Goal: Contribute content: Add original content to the website for others to see

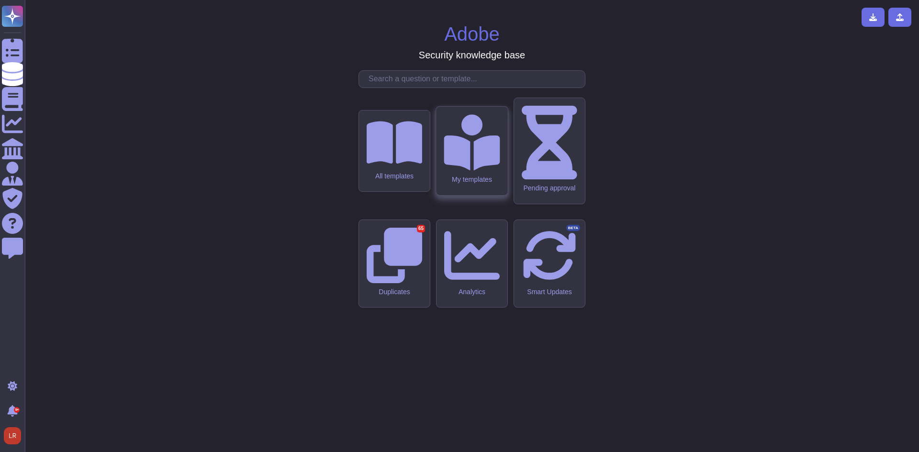
click at [466, 170] on icon at bounding box center [472, 142] width 56 height 56
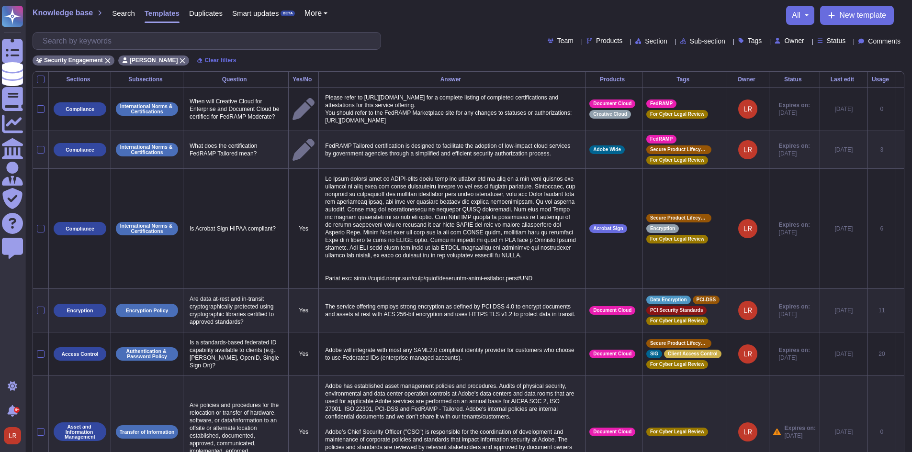
click at [826, 41] on span "Status" at bounding box center [835, 40] width 19 height 7
click at [847, 111] on span "Expired" at bounding box center [847, 112] width 24 height 9
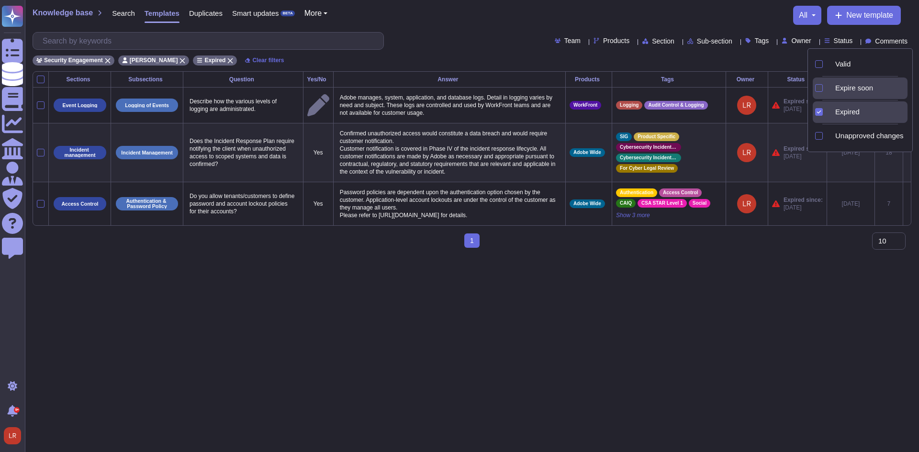
click at [840, 88] on div "Expire soon" at bounding box center [869, 88] width 76 height 9
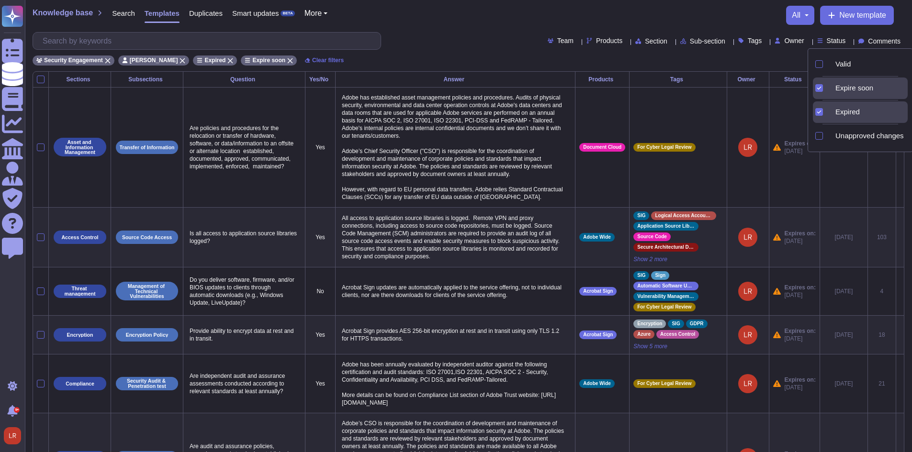
click at [841, 89] on div "Expire soon" at bounding box center [869, 88] width 76 height 9
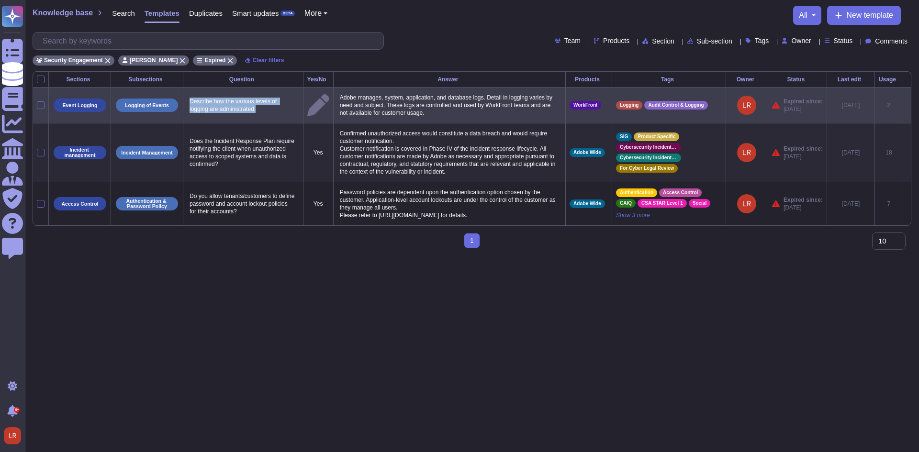
drag, startPoint x: 263, startPoint y: 108, endPoint x: 189, endPoint y: 102, distance: 74.0
click at [189, 102] on p "Describe how the various levels of logging are administrated." at bounding box center [243, 105] width 112 height 20
copy p "Describe how the various levels of logging are administrated."
click at [907, 106] on icon at bounding box center [907, 106] width 0 height 0
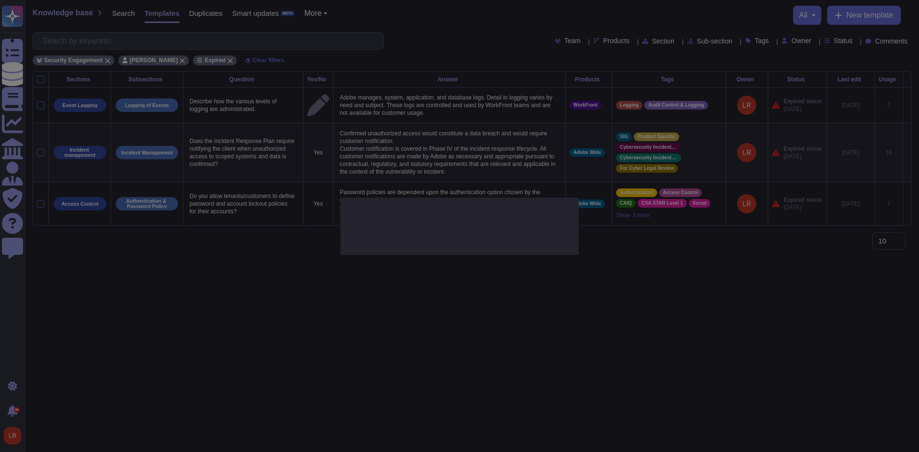
type textarea "Describe how the various levels of logging are administrated."
type textarea "Adobe manages, system, application, and database logs. Detail in logging varies…"
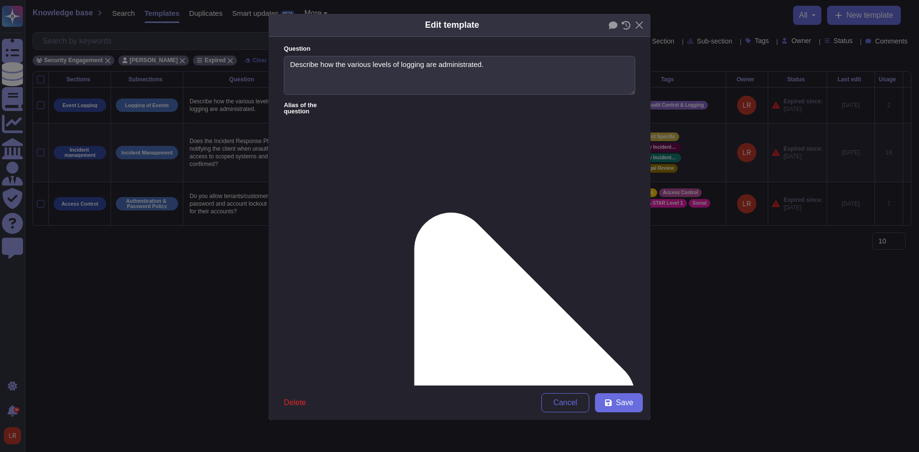
type textarea "Describe how the various levels of logging are administrated."
type textarea "Adobe manages, system, application, and database logs. Detail in logging varies…"
click at [615, 24] on icon at bounding box center [613, 26] width 9 height 8
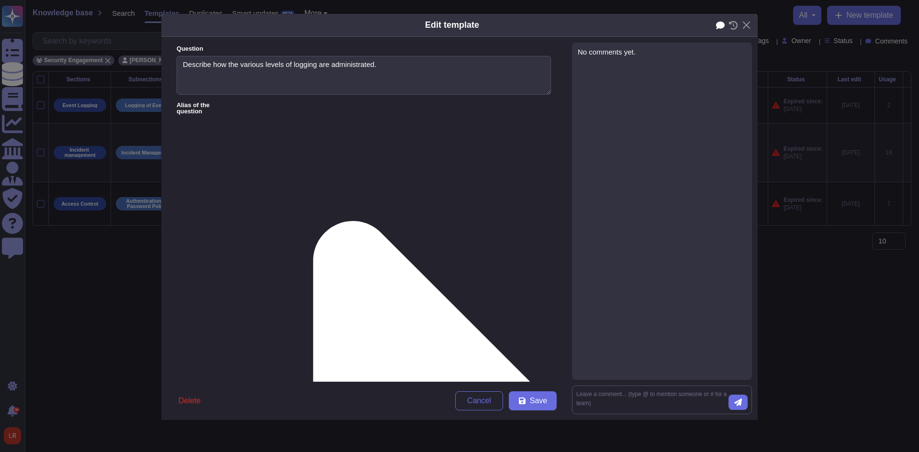
click at [722, 22] on icon at bounding box center [720, 25] width 9 height 9
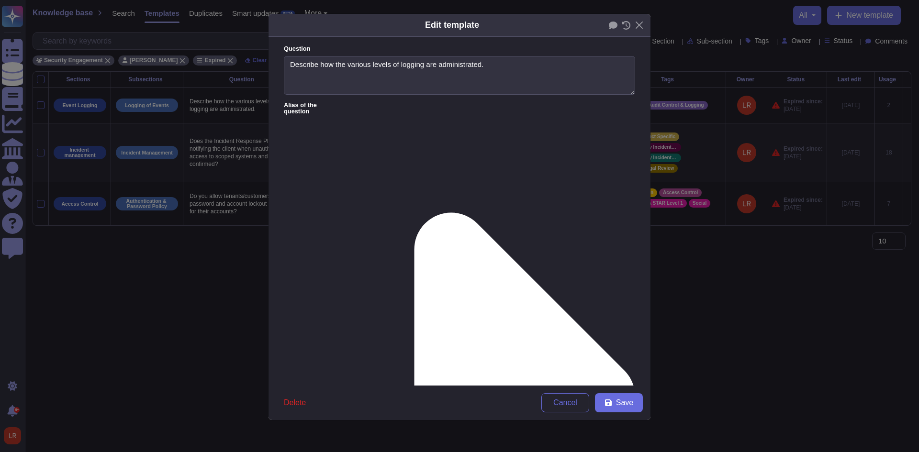
click at [626, 27] on icon at bounding box center [626, 25] width 9 height 9
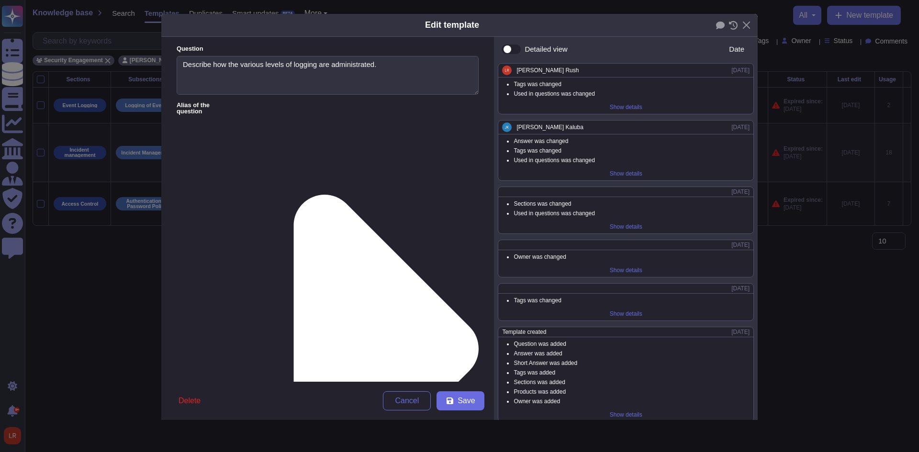
click at [624, 174] on div "Show details" at bounding box center [626, 173] width 40 height 13
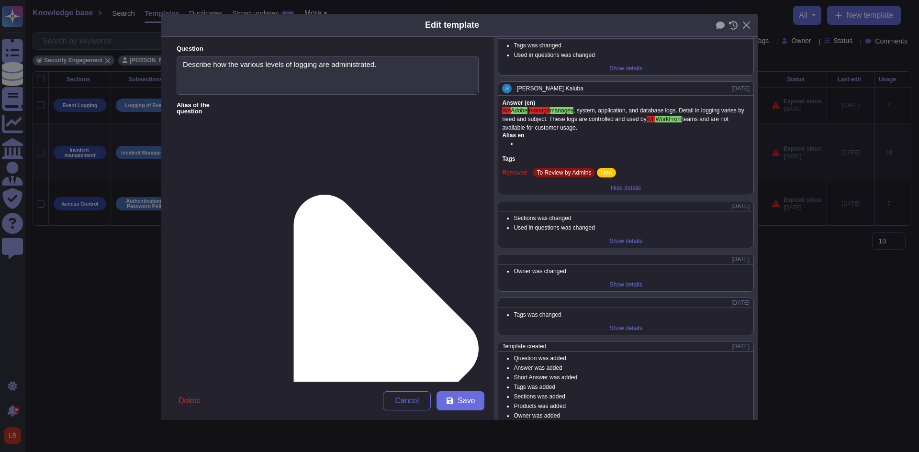
scroll to position [59, 0]
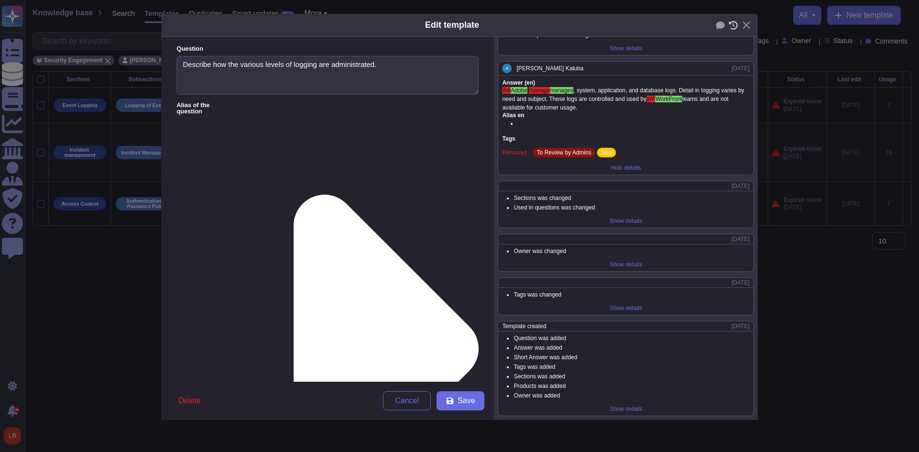
click at [733, 26] on icon at bounding box center [733, 25] width 9 height 9
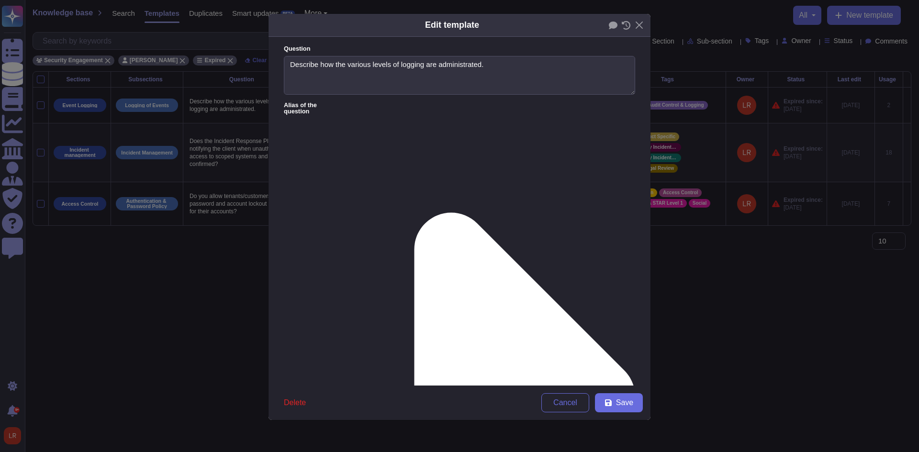
click at [414, 213] on icon at bounding box center [524, 397] width 221 height 368
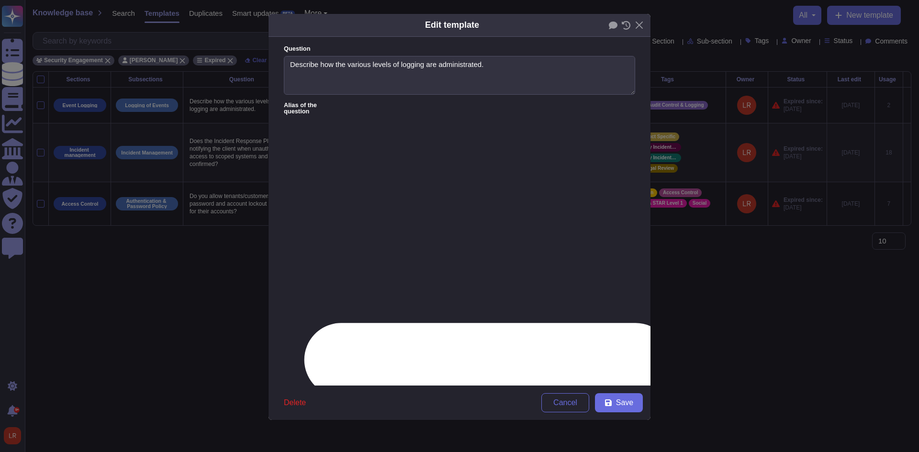
click at [358, 323] on icon at bounding box center [487, 433] width 368 height 221
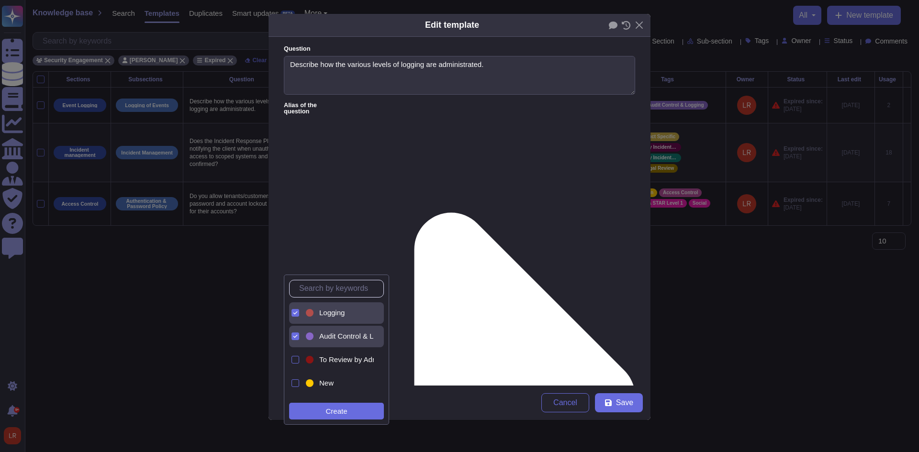
click at [428, 238] on form "Question Describe how the various levels of logging are administrated. Alias of…" at bounding box center [459, 211] width 382 height 349
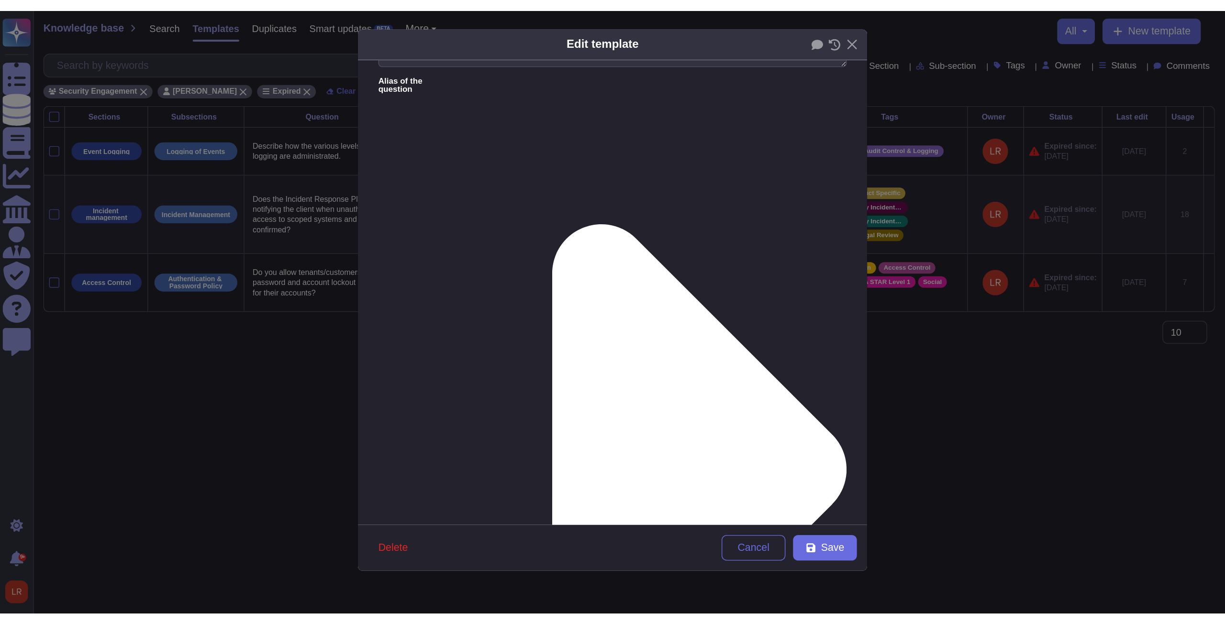
scroll to position [75, 0]
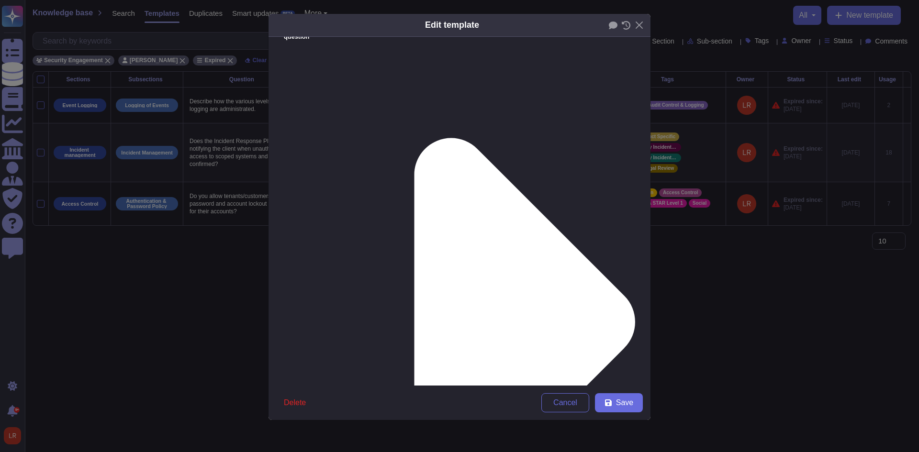
click at [570, 401] on span "Cancel" at bounding box center [565, 403] width 24 height 8
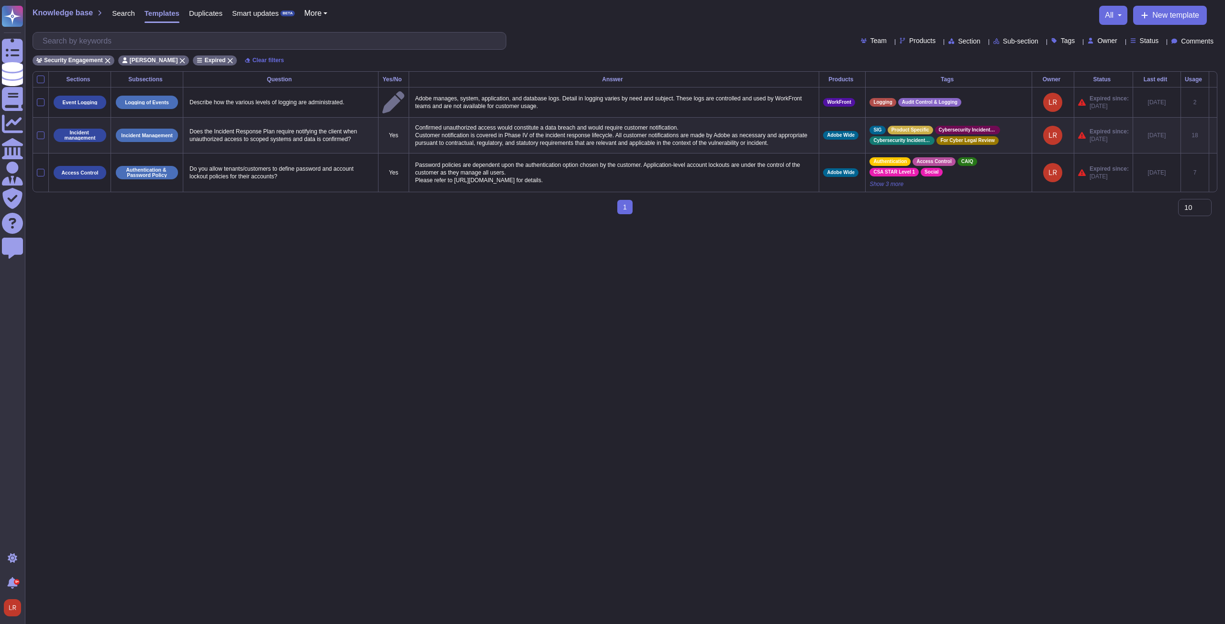
click at [692, 222] on html "Questionnaires Knowledge Base Documents Analytics CAIQ / SIG Admin Trust Center…" at bounding box center [612, 111] width 1225 height 222
click at [228, 58] on icon at bounding box center [230, 60] width 5 height 5
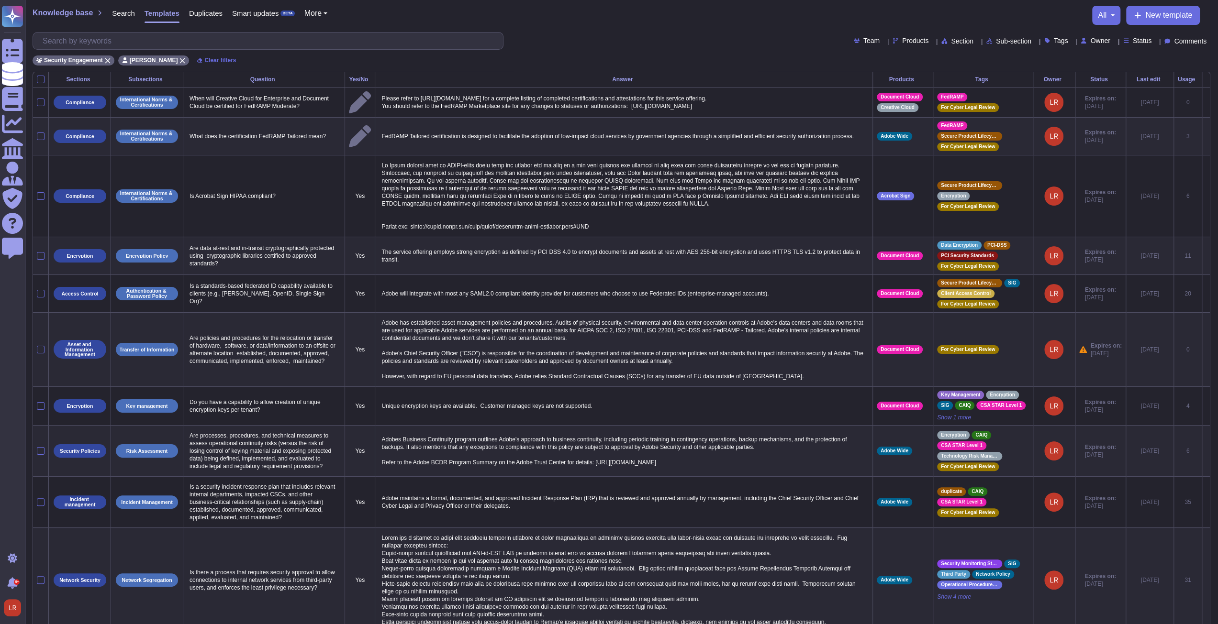
click at [918, 42] on span "Status" at bounding box center [1142, 40] width 19 height 7
click at [918, 110] on span "Expired" at bounding box center [1154, 112] width 24 height 9
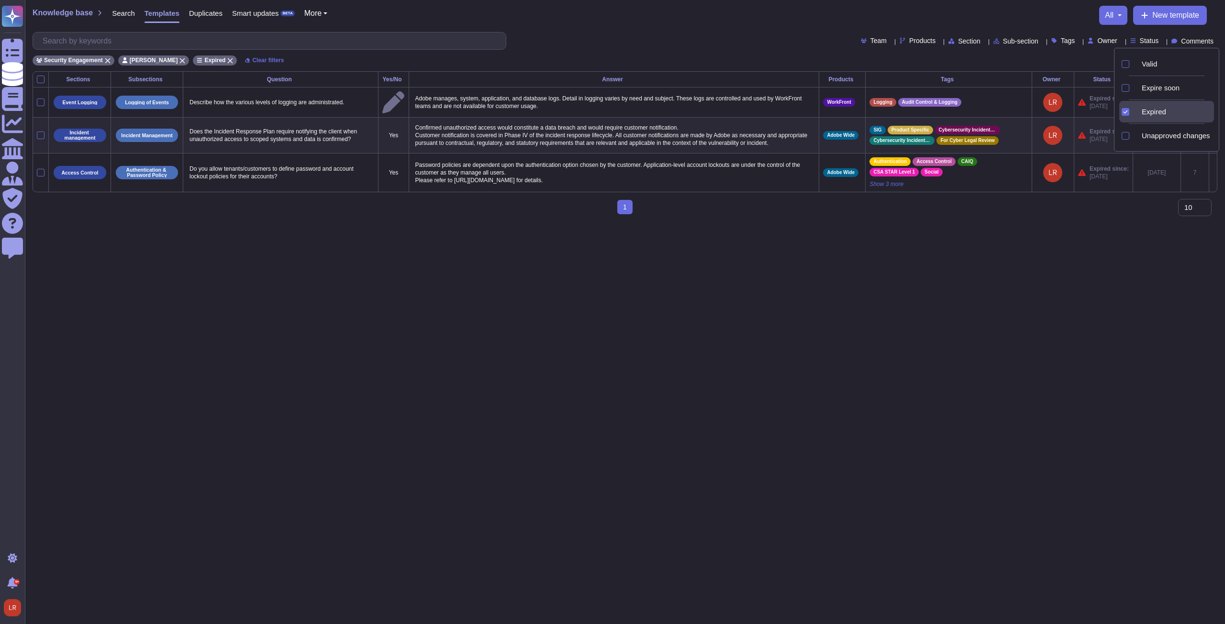
click at [833, 222] on html "Questionnaires Knowledge Base Documents Analytics CAIQ / SIG Admin Trust Center…" at bounding box center [612, 111] width 1225 height 222
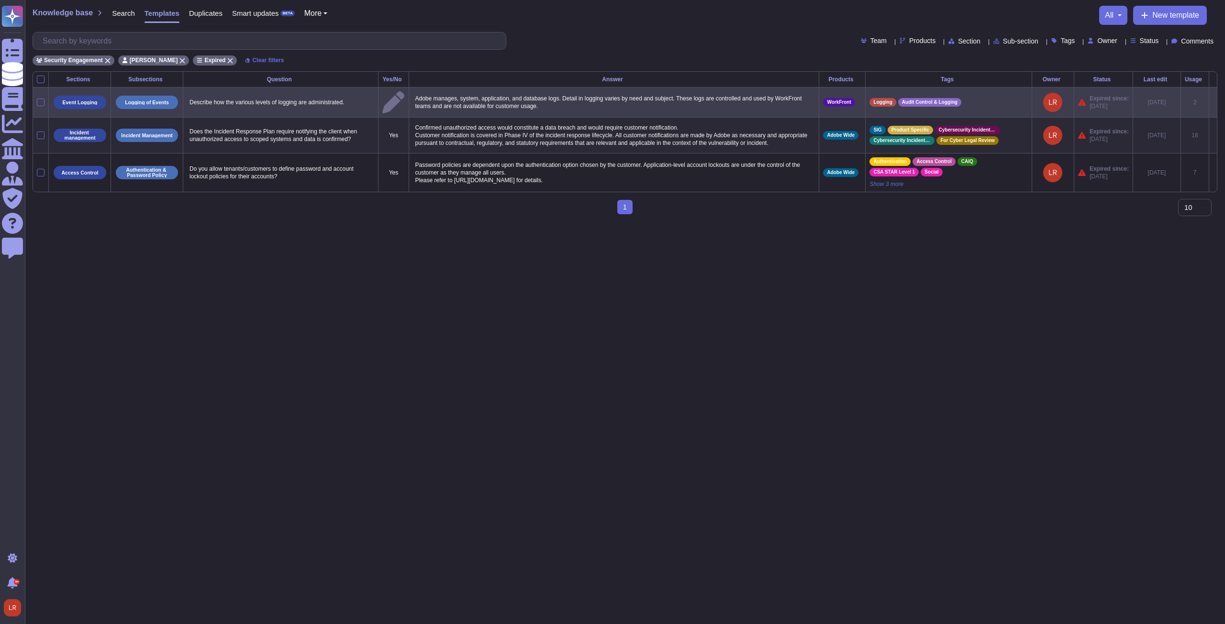
click at [918, 103] on icon at bounding box center [1213, 103] width 0 height 0
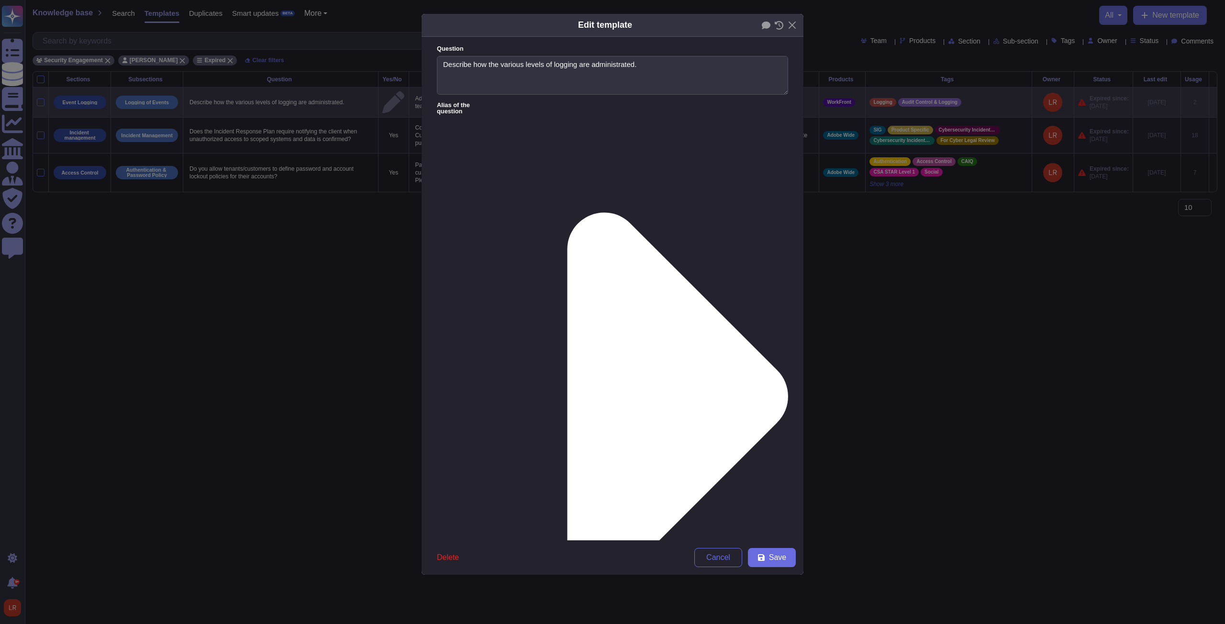
type textarea "Describe how the various levels of logging are administrated."
type textarea "Adobe manages, system, application, and database logs. Detail in logging varies…"
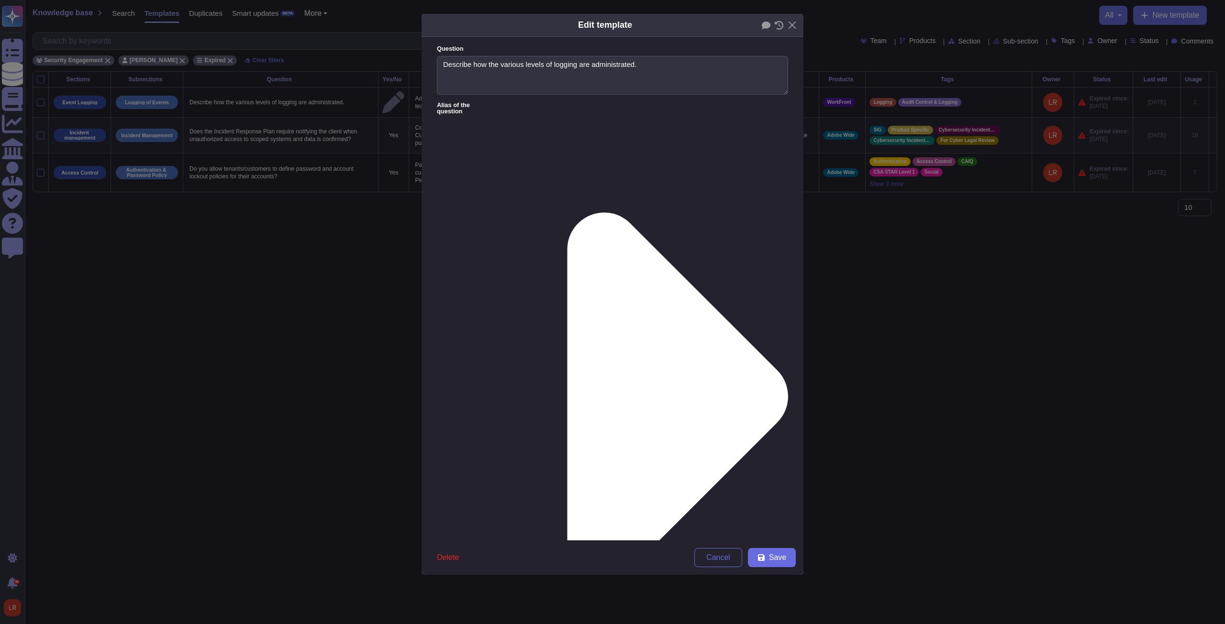
click at [604, 423] on form "Question Describe how the various levels of logging are administrated. Alias of…" at bounding box center [613, 289] width 382 height 504
click at [789, 452] on button "Save" at bounding box center [772, 557] width 48 height 19
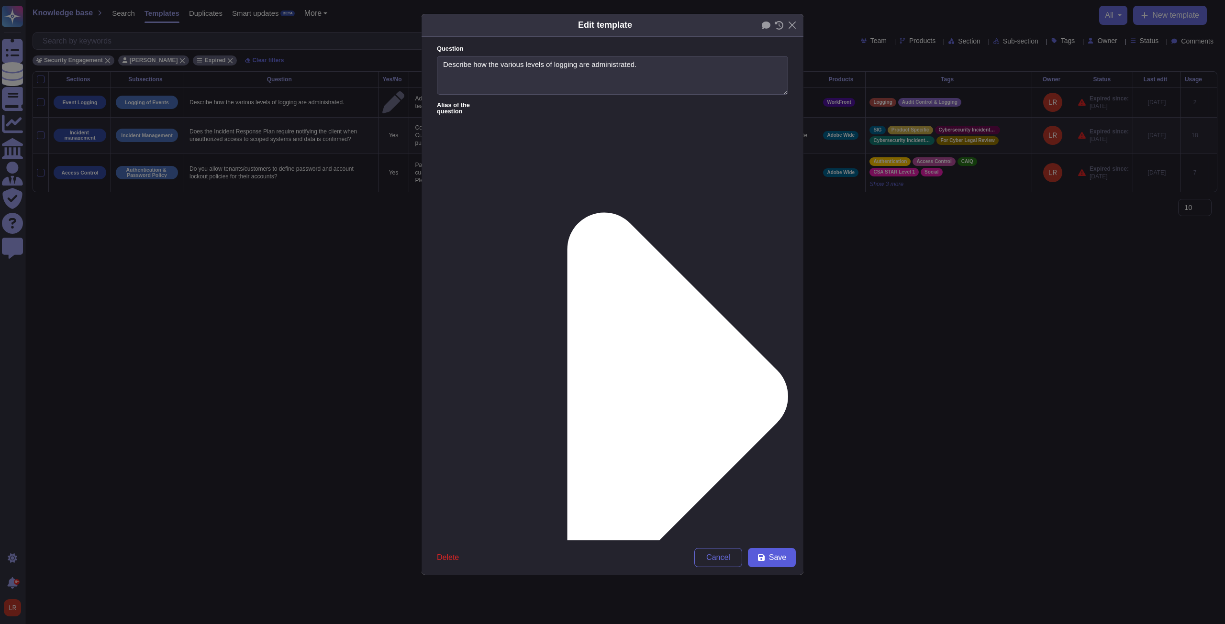
type input "[DATE]"
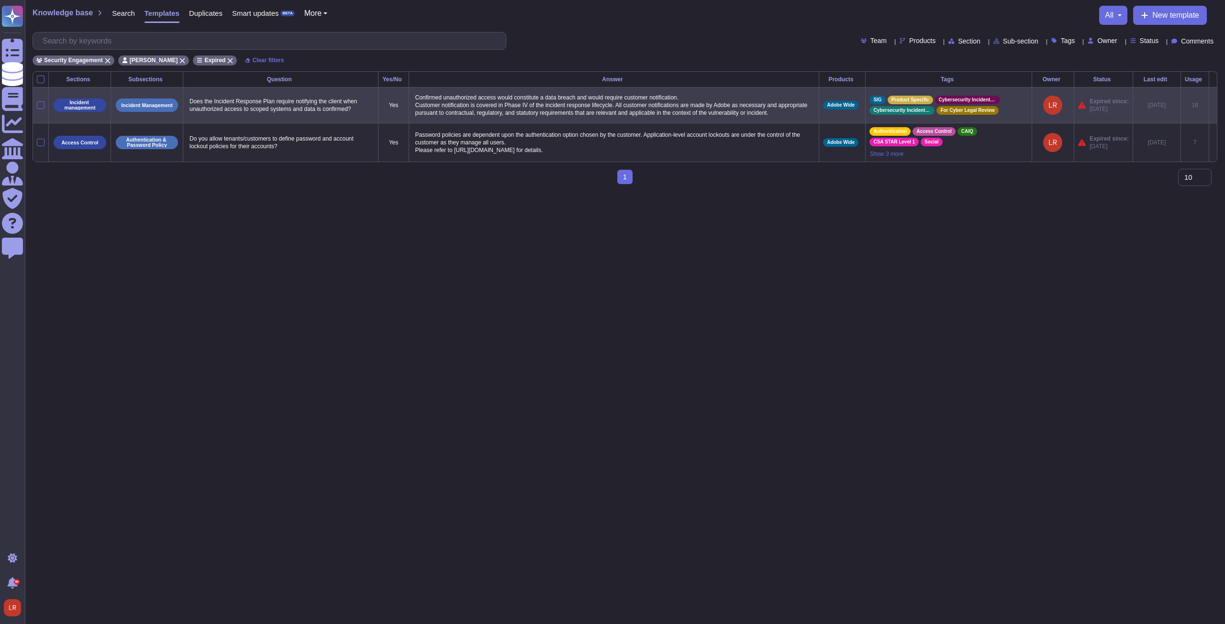
click at [277, 107] on p "Does the Incident Response Plan require notifying the client when unauthorized …" at bounding box center [280, 105] width 187 height 20
copy p "Does the Incident Response Plan require notifying the client when unauthorized …"
click at [918, 106] on icon at bounding box center [1213, 106] width 0 height 0
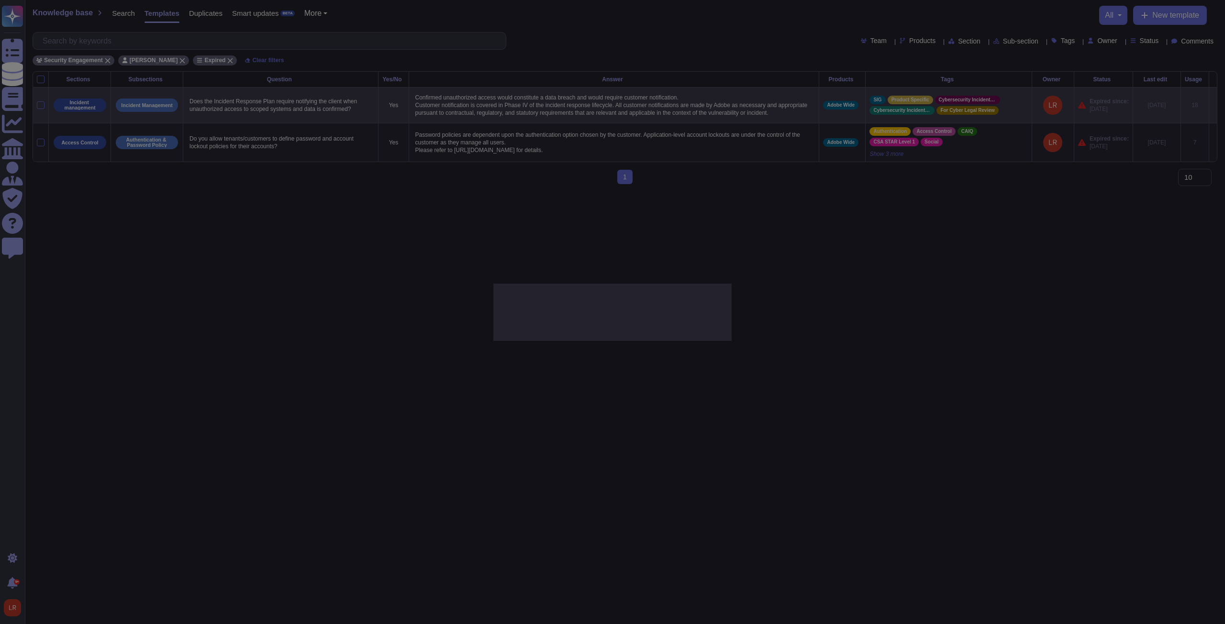
type textarea "Does the Incident Response Plan require notifying the client when unauthorized …"
type textarea "Confirmed unauthorized access would constitute a data breach and would require …"
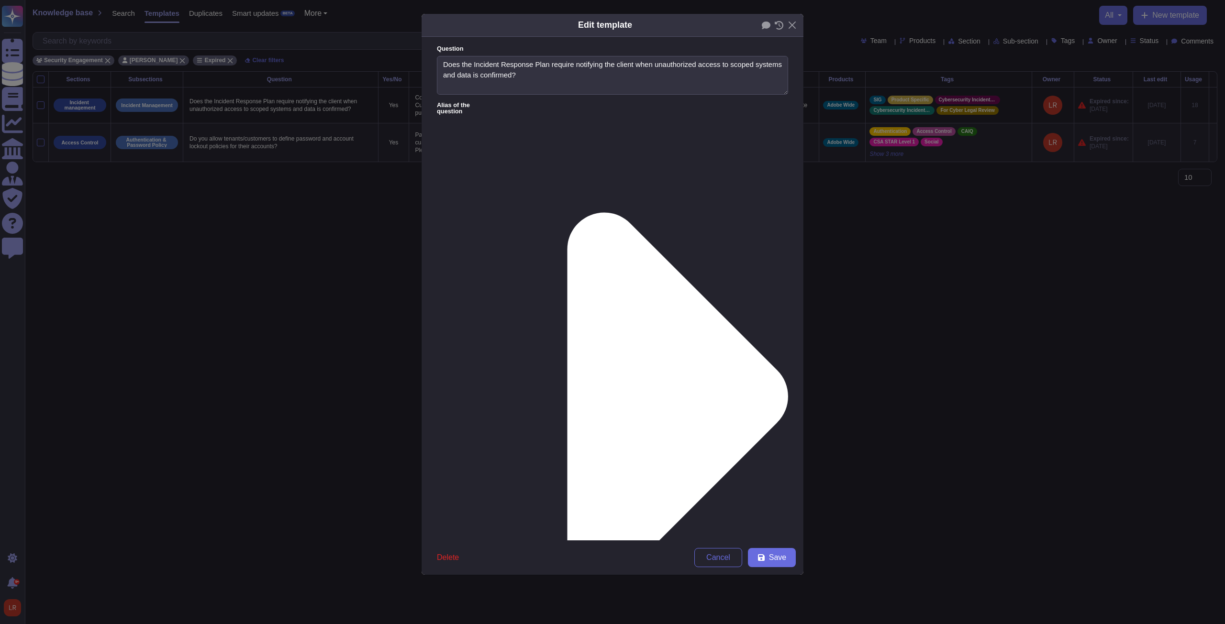
click at [567, 213] on icon at bounding box center [677, 397] width 221 height 368
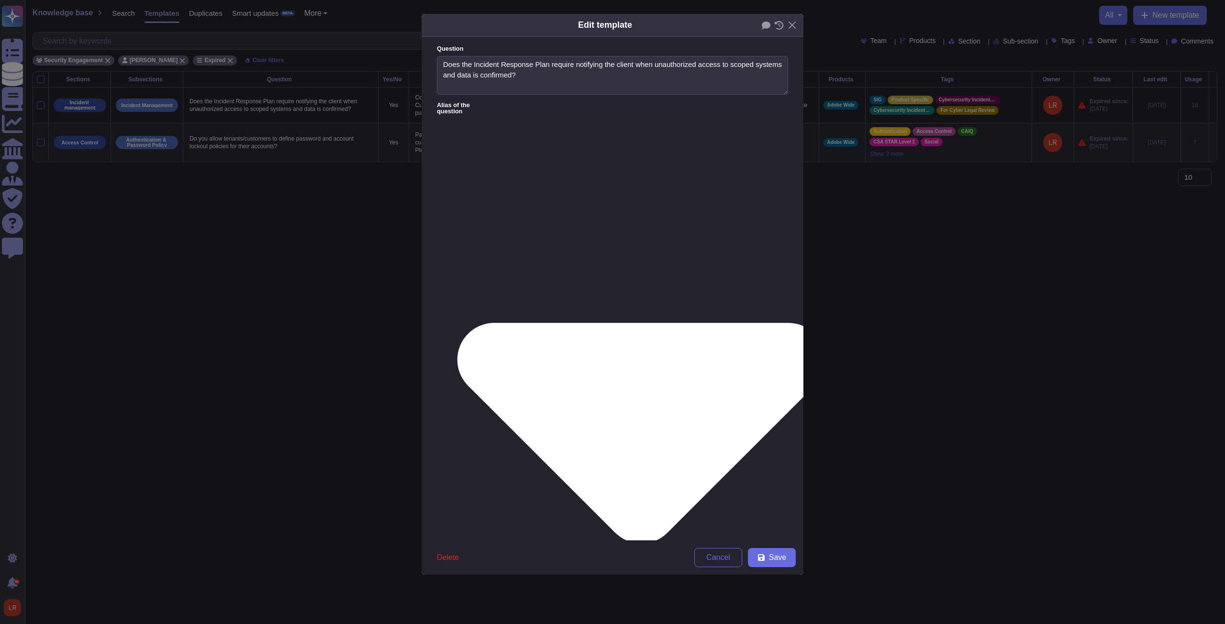
type textarea "Does the Incident Response Plan require notifying the client if unauthorized ac…"
type textarea "[PERSON_NAME]2.7 - Does the Incident Response Plan require notifying the client…"
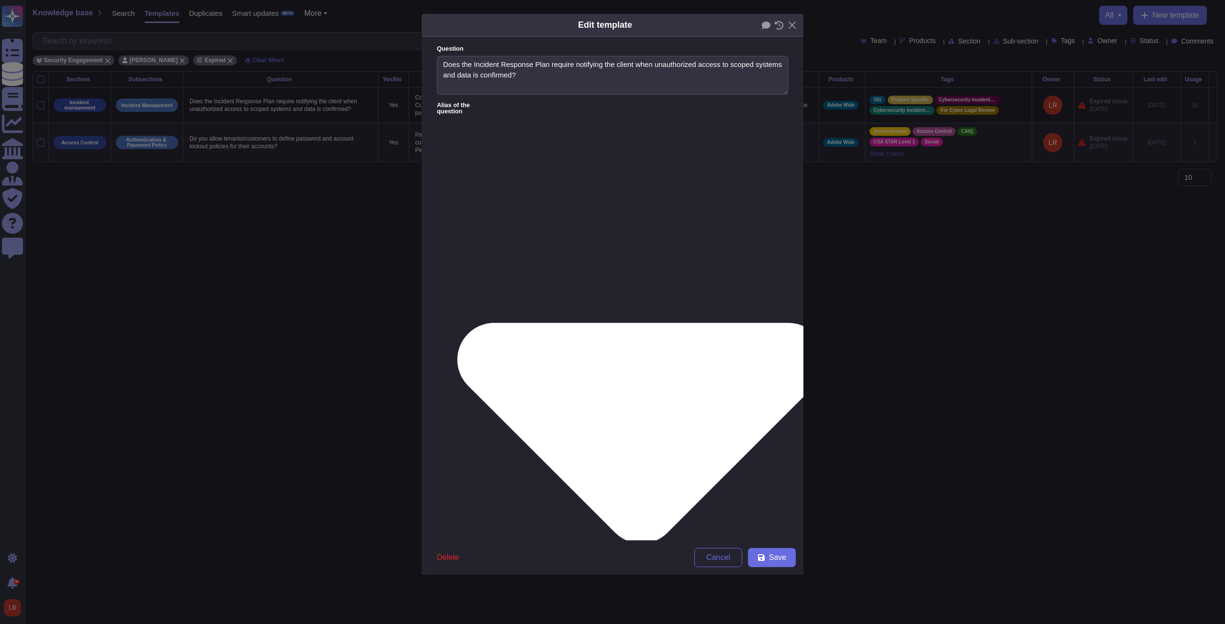
click at [511, 102] on label "Alias of the question" at bounding box center [612, 396] width 351 height 589
click at [511, 323] on icon at bounding box center [640, 433] width 368 height 221
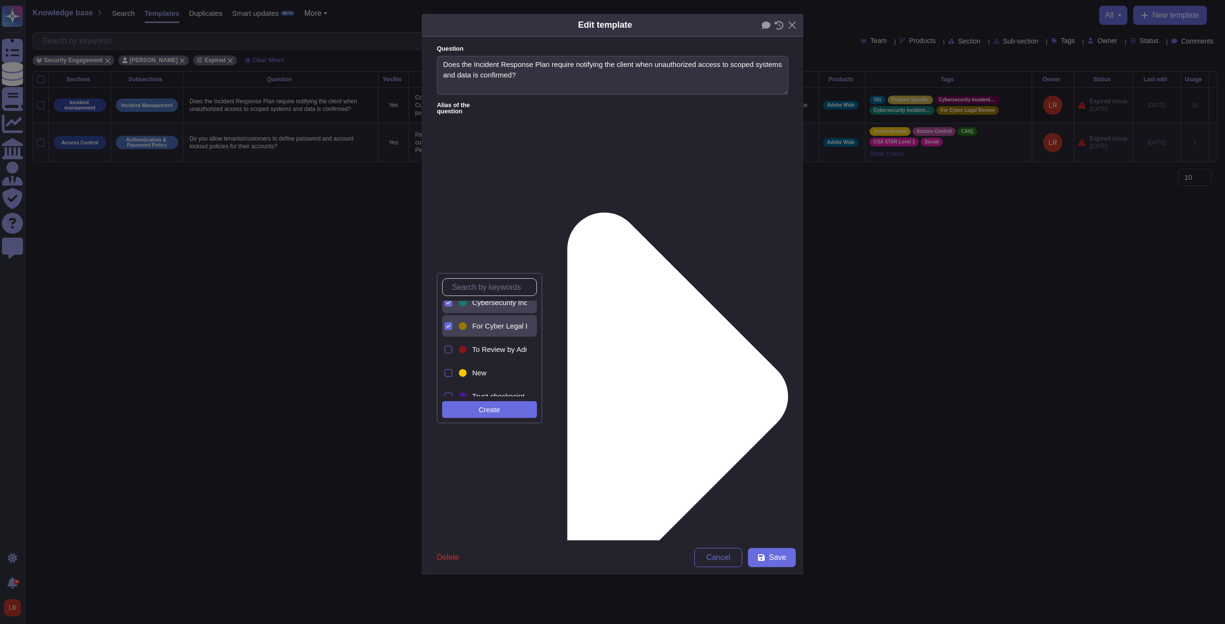
scroll to position [0, 0]
click at [448, 334] on icon at bounding box center [448, 335] width 5 height 5
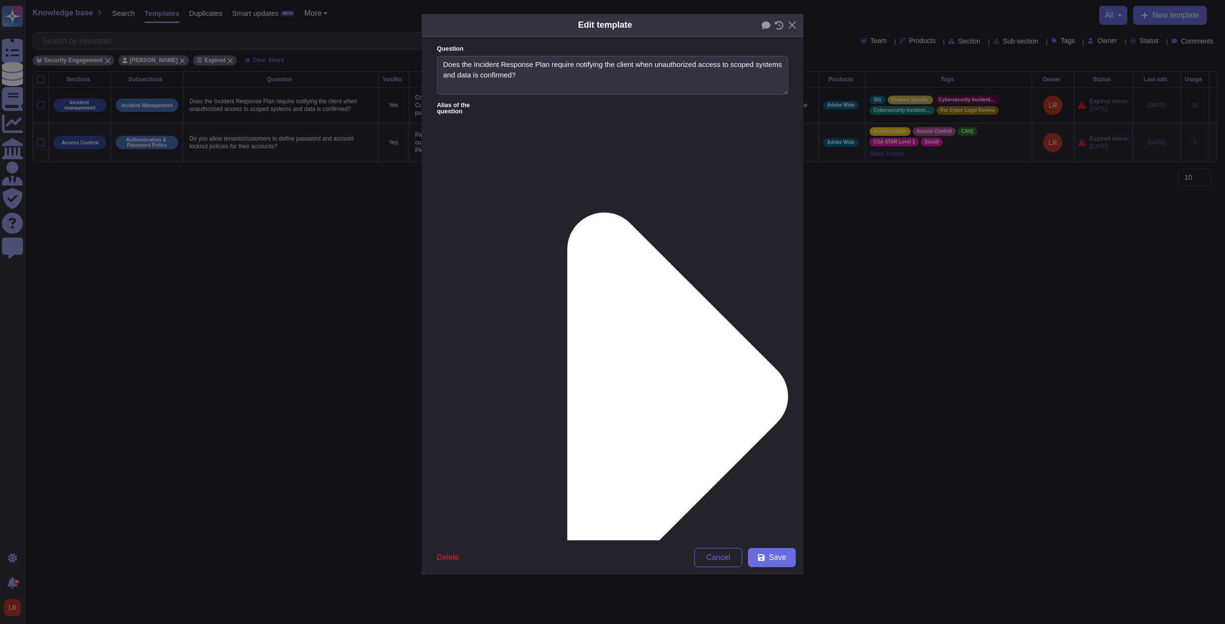
click at [777, 452] on span "Save" at bounding box center [777, 558] width 17 height 8
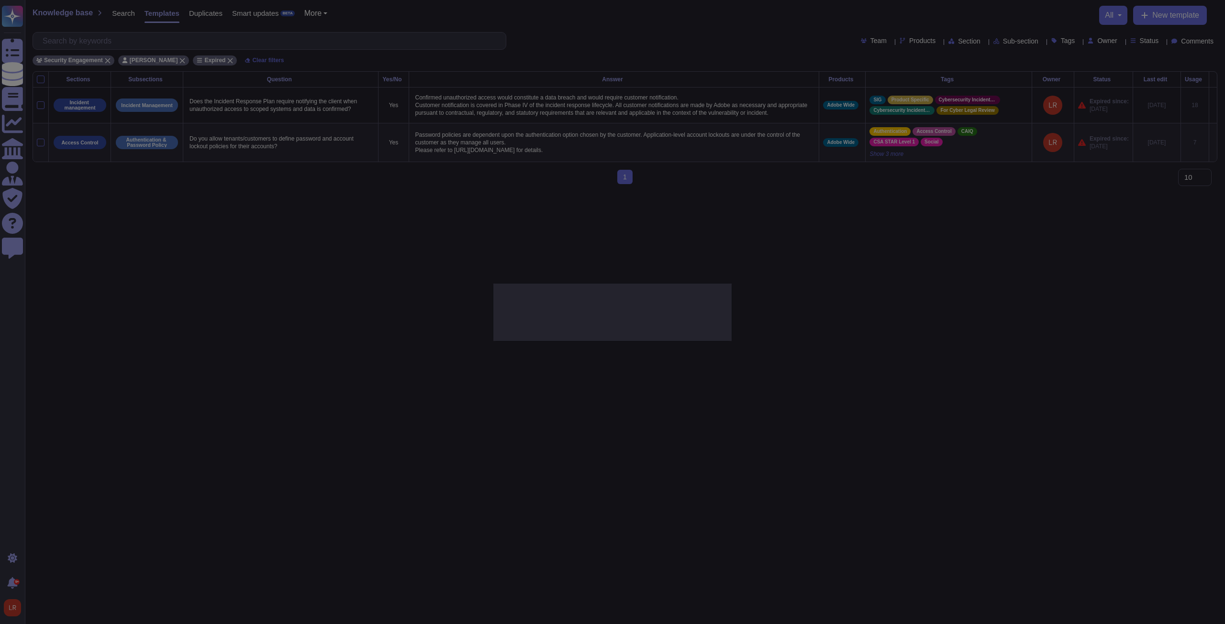
type input "[DATE]"
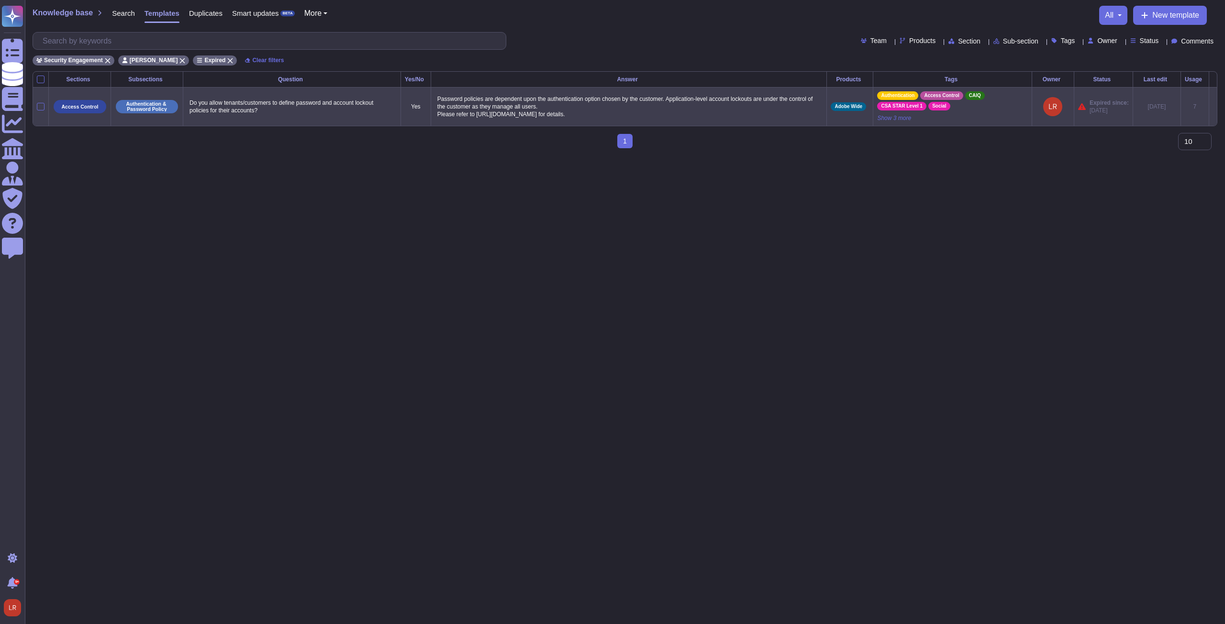
click at [918, 107] on icon at bounding box center [1213, 107] width 0 height 0
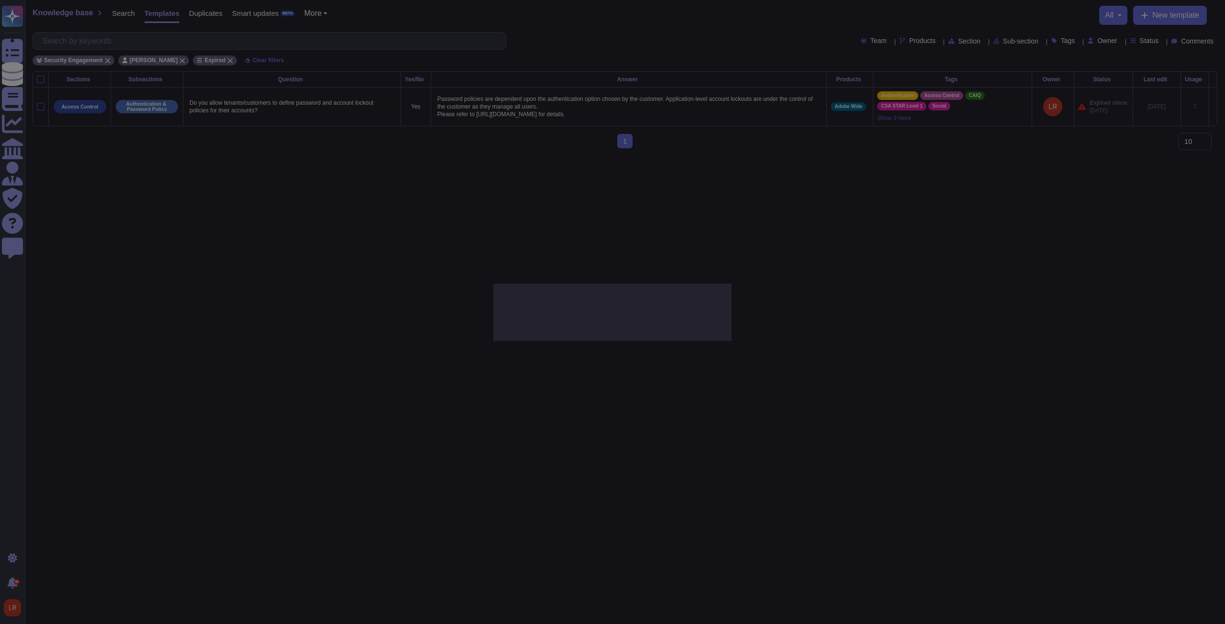
type textarea "Do you allow tenants/customers to define password and account lockout policies …"
type textarea "Password policies are dependent upon the authentication option chosen by the cu…"
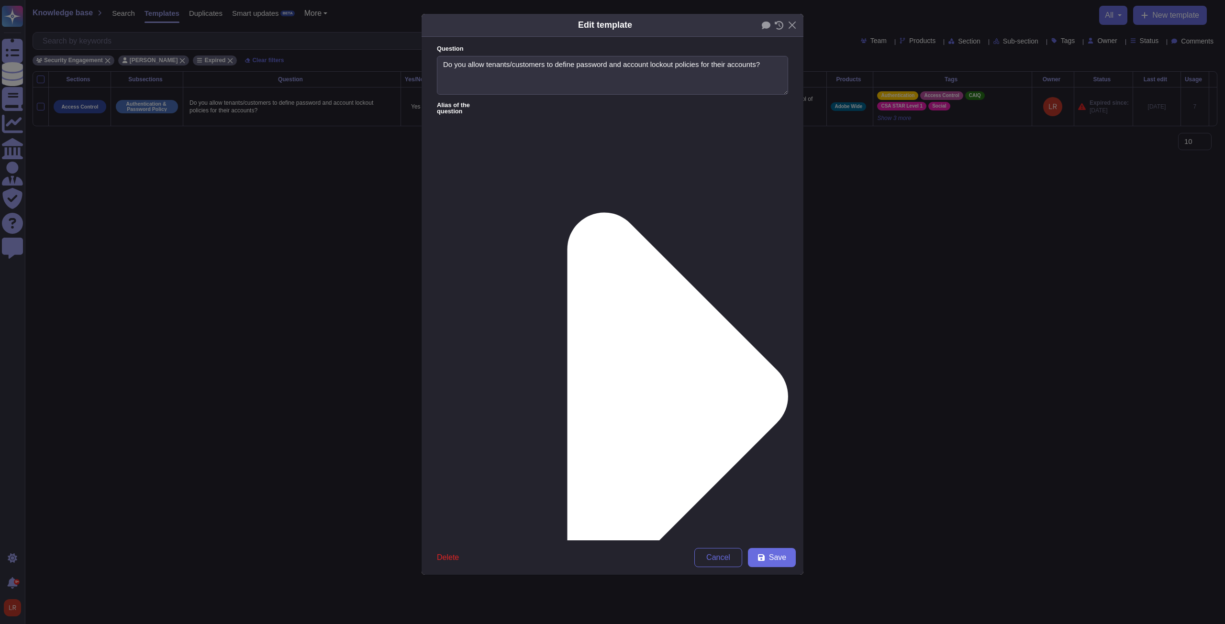
type textarea "Do you allow tenants/customers to define password and account lockout policies …"
type textarea "Password policies are dependent upon the authentication option chosen by the cu…"
type input "[DATE]"
drag, startPoint x: 620, startPoint y: 356, endPoint x: 559, endPoint y: 320, distance: 70.3
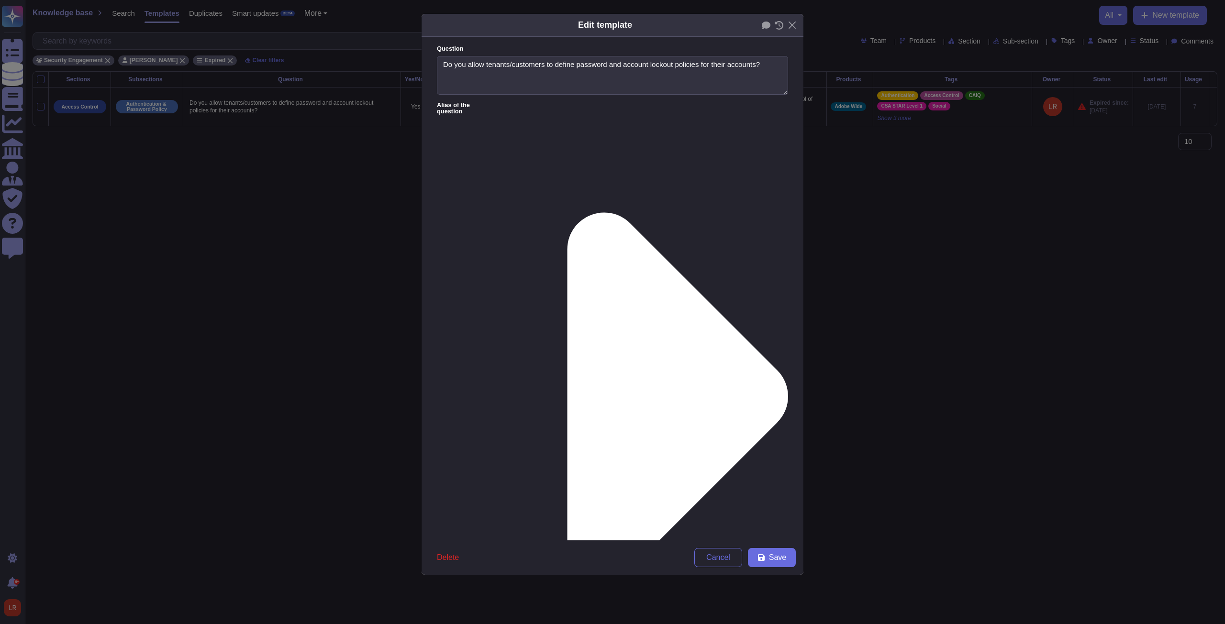
click at [567, 213] on icon at bounding box center [677, 397] width 221 height 368
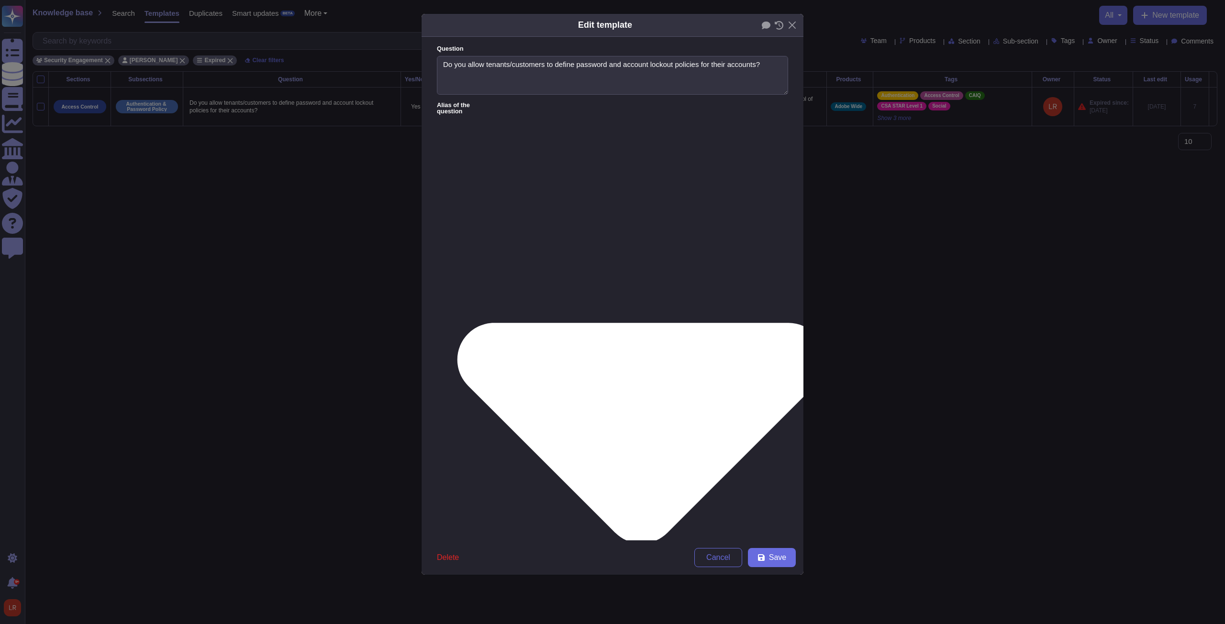
type textarea "Do you allow tenants/customers to define password and account lockout policies …"
type textarea "Do you allow customers/customers to define password and account lockout policie…"
type textarea "In the event that identity provisioning is not managed by NAB's provisioning en…"
type textarea "Is the Cloud Platform supporting and enforcing password and account lockout pol…"
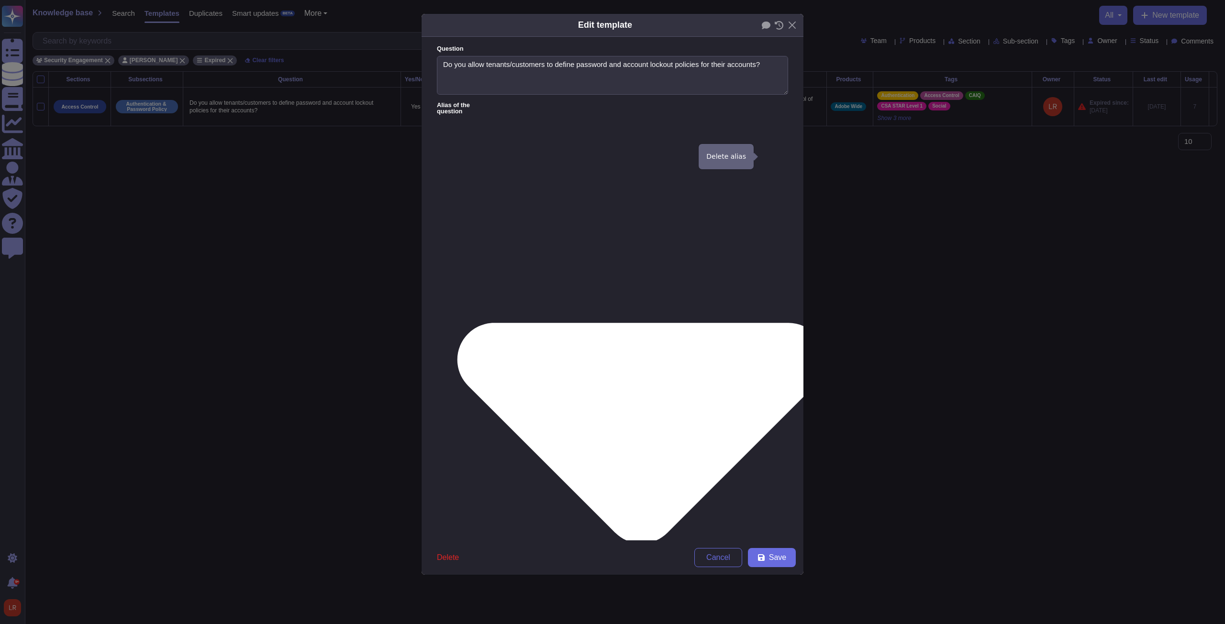
type textarea "In the event that identity provisioning is not managed by NAB's provisioning en…"
drag, startPoint x: 750, startPoint y: 172, endPoint x: 750, endPoint y: 197, distance: 25.4
drag, startPoint x: 751, startPoint y: 230, endPoint x: 747, endPoint y: 251, distance: 21.5
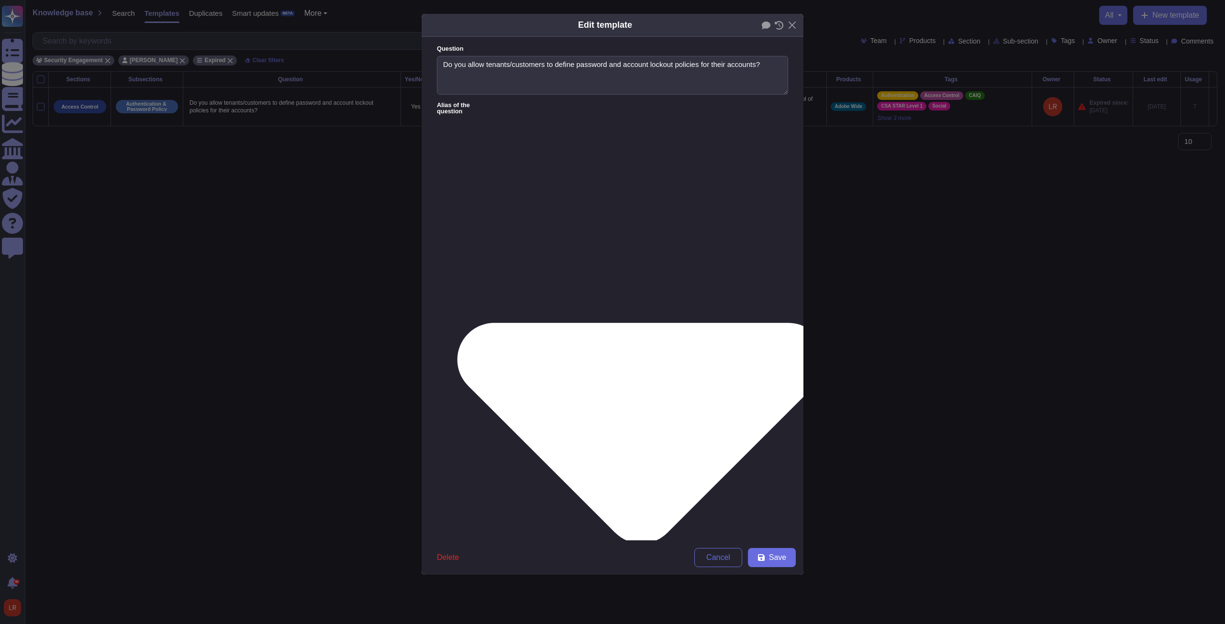
drag, startPoint x: 646, startPoint y: 155, endPoint x: 627, endPoint y: 156, distance: 18.7
type textarea "Is the Cloud Platform supporting and enforcing password and account lockout pol…"
type textarea "In the event that identity provisioning is not managed by c provisioning engine…"
type textarea "Is the Cloud Platform supporting and enforcing password and account lockout pol…"
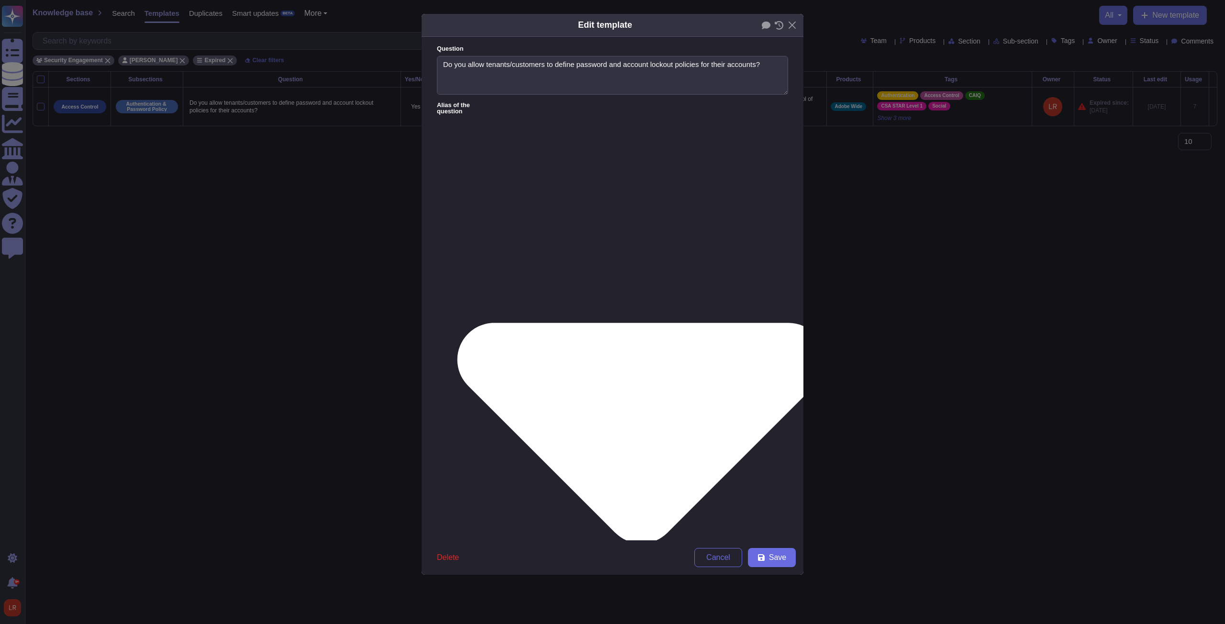
type textarea "In the event that identity provisioning is not managed by cu provisioning engin…"
type textarea "Is the Cloud Platform supporting and enforcing password and account lockout pol…"
type textarea "In the event that identity provisioning is not managed by cus provisioning engi…"
type textarea "Is the Cloud Platform supporting and enforcing password and account lockout pol…"
type textarea "In the event that identity provisioning is not managed by cust provisioning eng…"
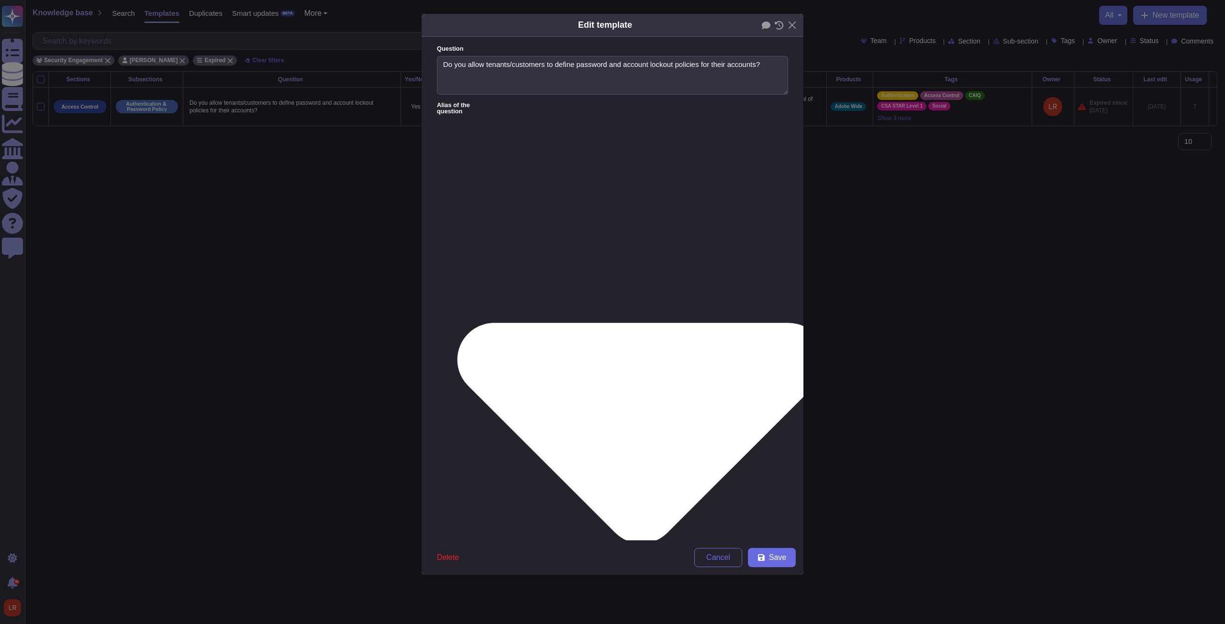
type textarea "Is the Cloud Platform supporting and enforcing password and account lockout pol…"
type textarea "In the event that identity provisioning is not managed by custo provisioning en…"
type textarea "Is the Cloud Platform supporting and enforcing password and account lockout pol…"
type textarea "In the event that identity provisioning is not managed by custom provisioning e…"
type textarea "Is the Cloud Platform supporting and enforcing password and account lockout pol…"
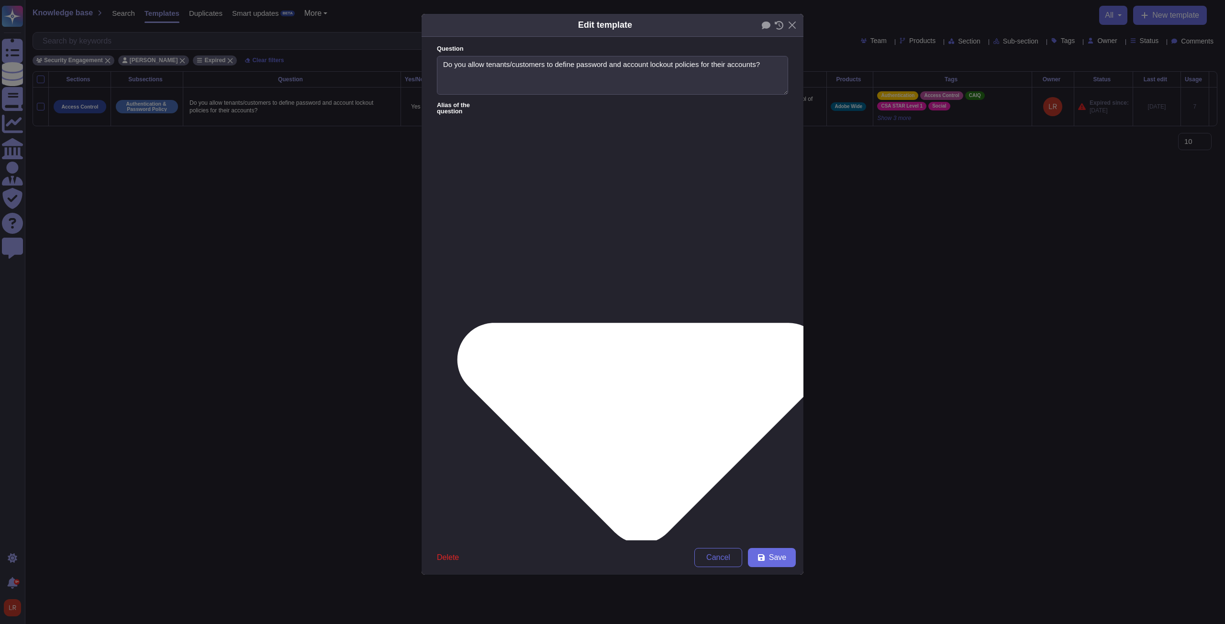
type textarea "In the event that identity provisioning is not managed by custome provisioning …"
type textarea "Is the Cloud Platform supporting and enforcing password and account lockout pol…"
type textarea "In the event that identity provisioning is not managed by customer provisioning…"
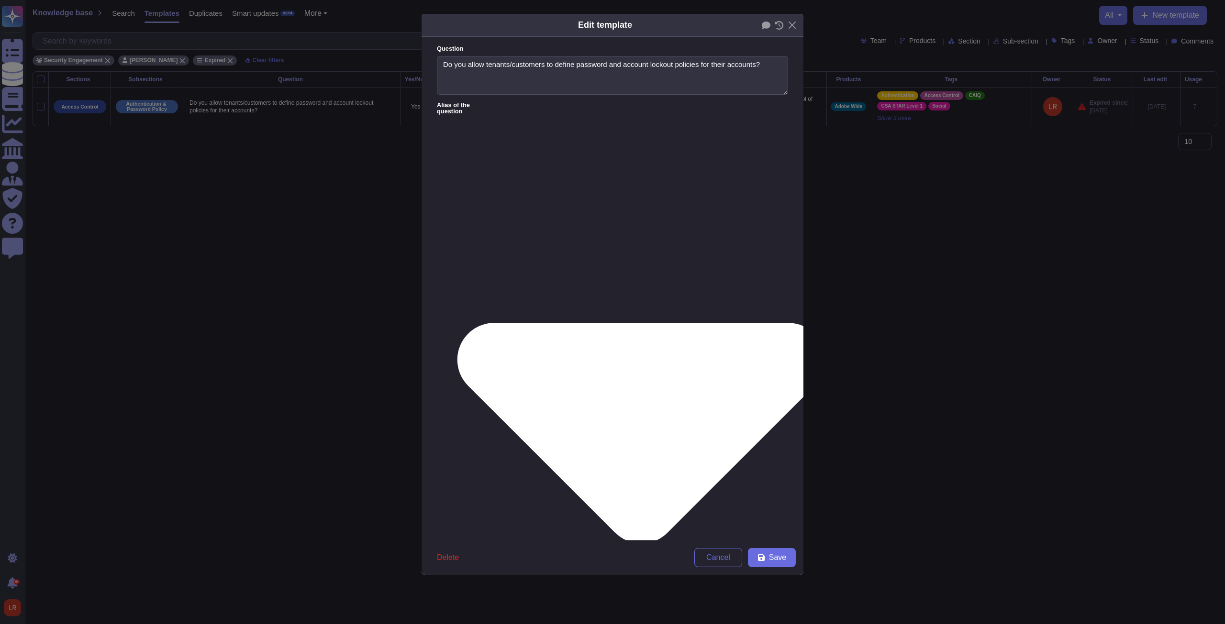
click at [511, 102] on label "Alias of the question" at bounding box center [612, 396] width 351 height 589
click at [512, 323] on icon at bounding box center [640, 433] width 368 height 221
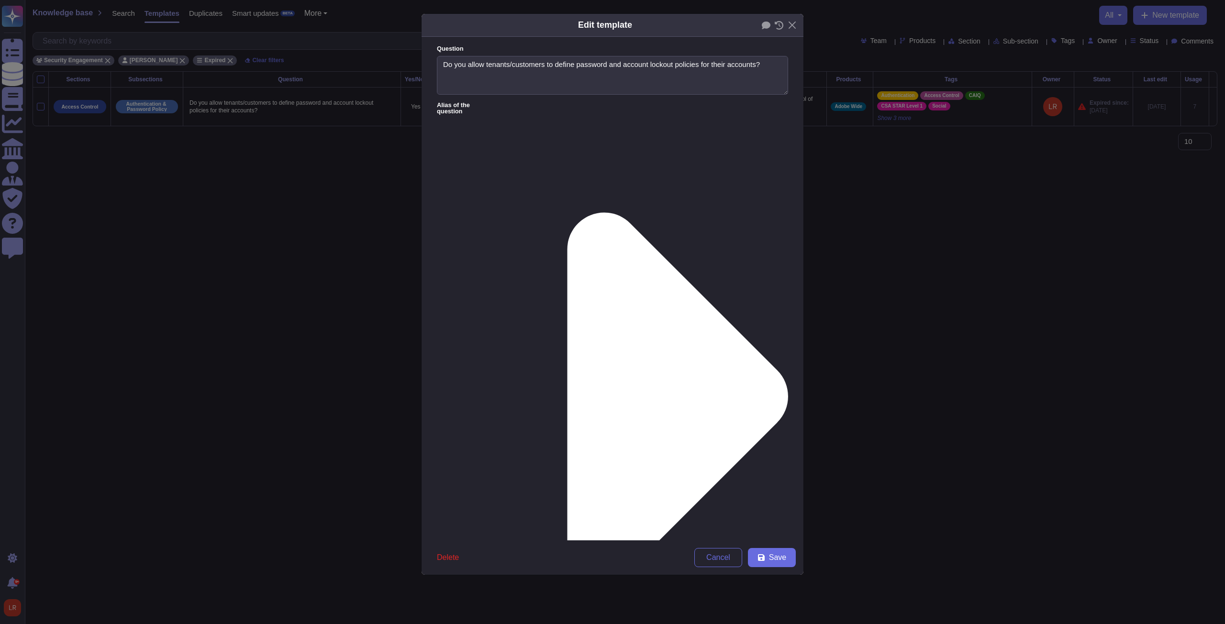
click at [779, 452] on span "Save" at bounding box center [777, 558] width 17 height 8
type input "[DATE]"
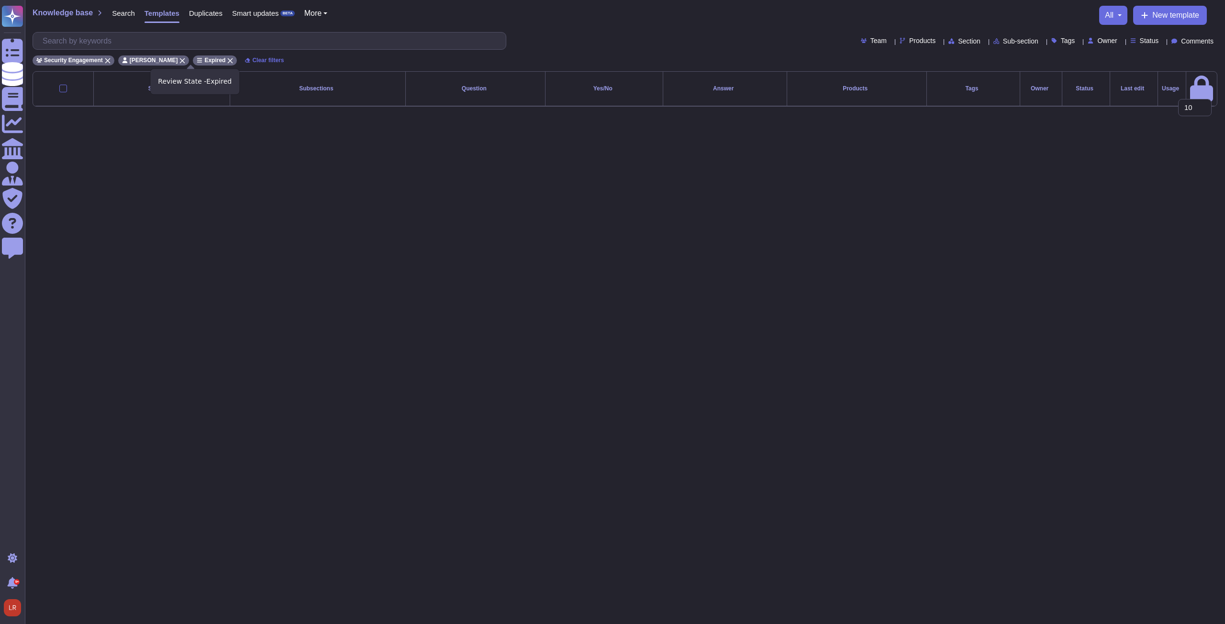
click at [227, 60] on icon at bounding box center [230, 61] width 6 height 6
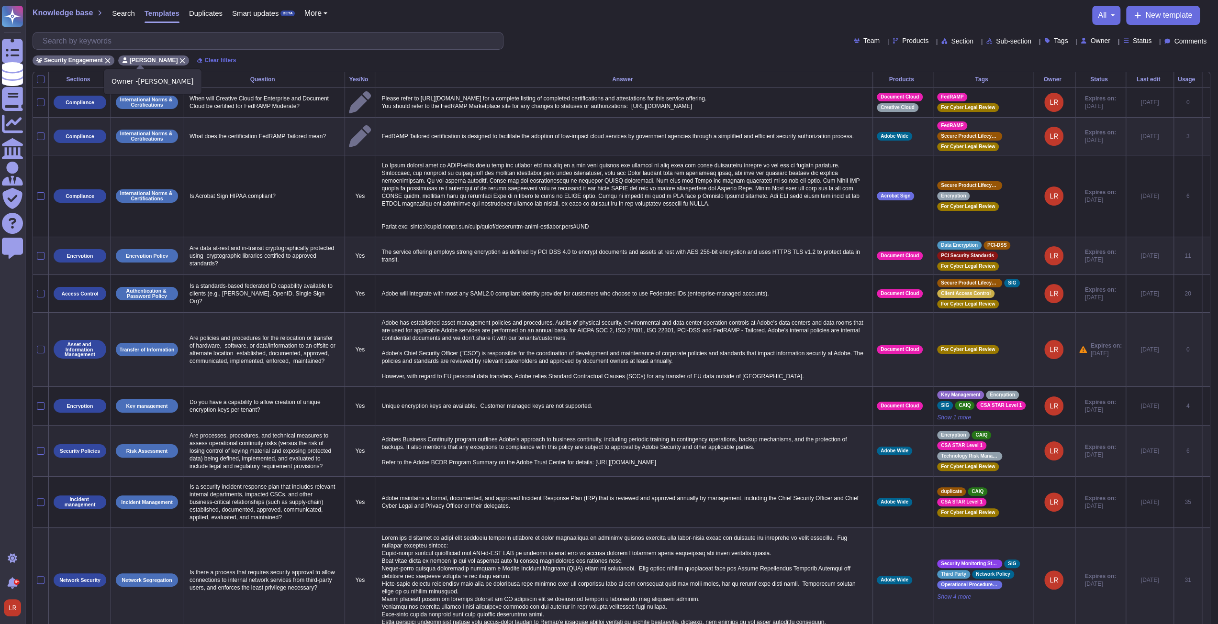
click at [180, 59] on icon at bounding box center [182, 60] width 5 height 5
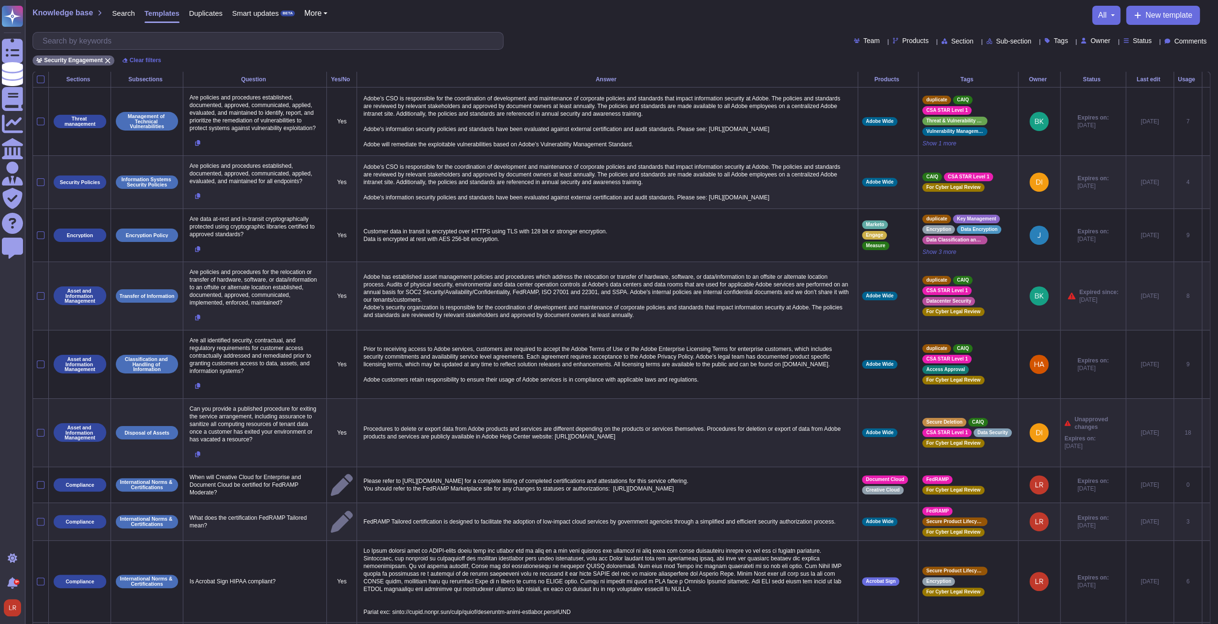
click at [918, 41] on div "Tags" at bounding box center [1058, 40] width 28 height 7
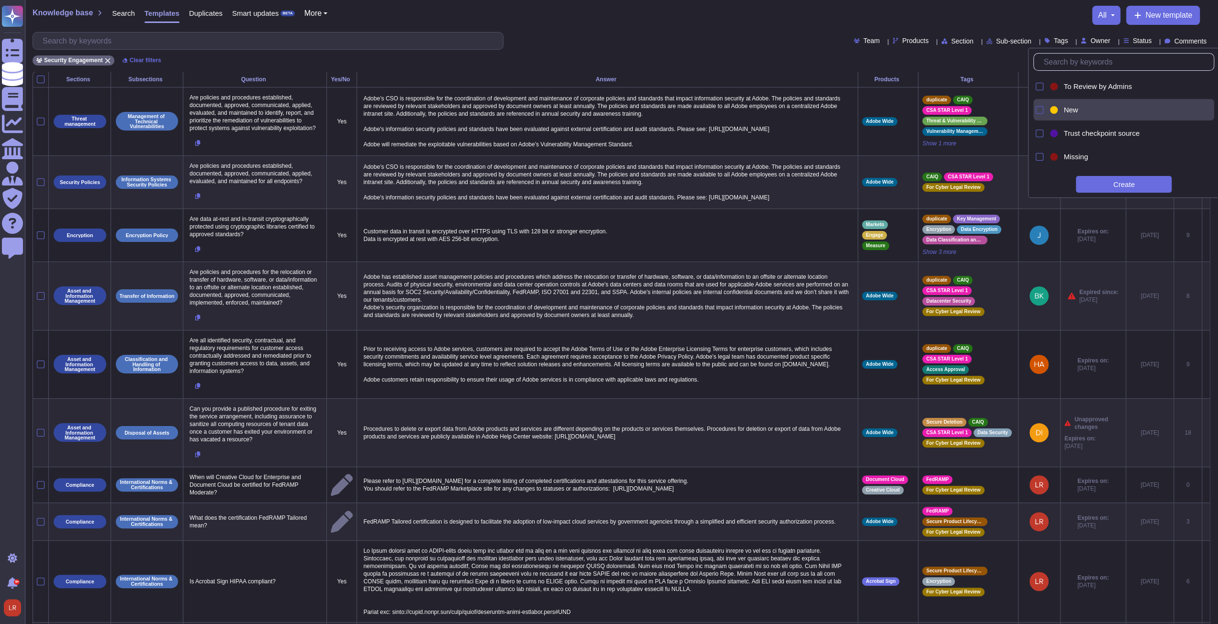
click at [918, 111] on div at bounding box center [1039, 110] width 8 height 8
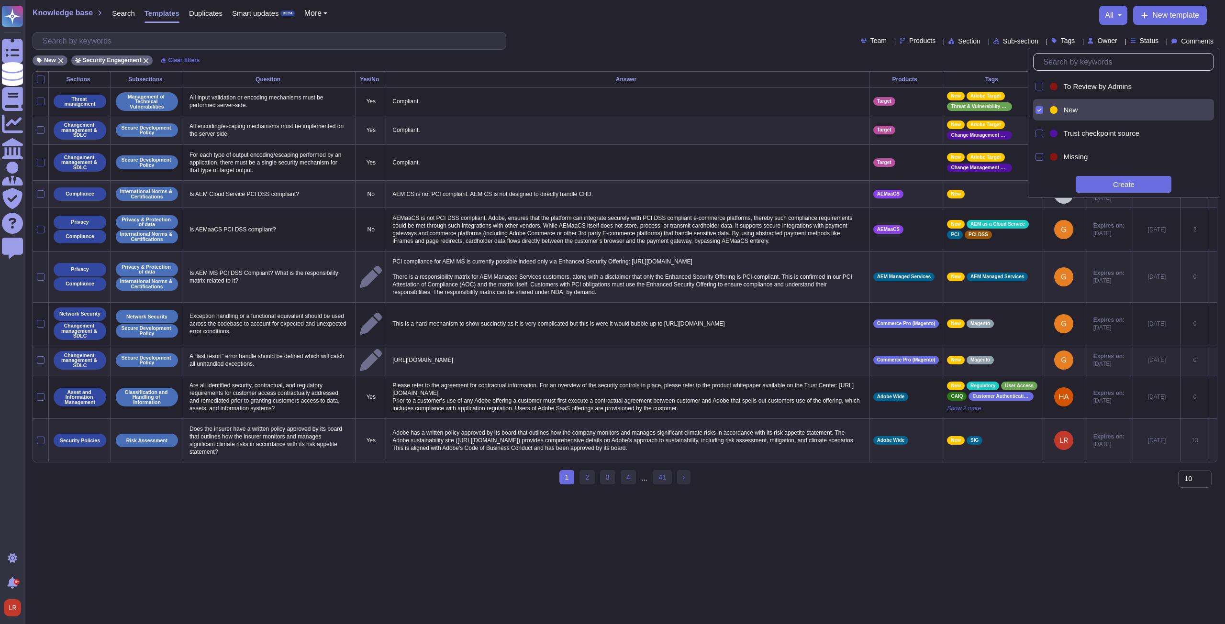
click at [653, 41] on div "Team Products Section Sub-section Tags Owner Status Comments" at bounding box center [625, 41] width 1185 height 18
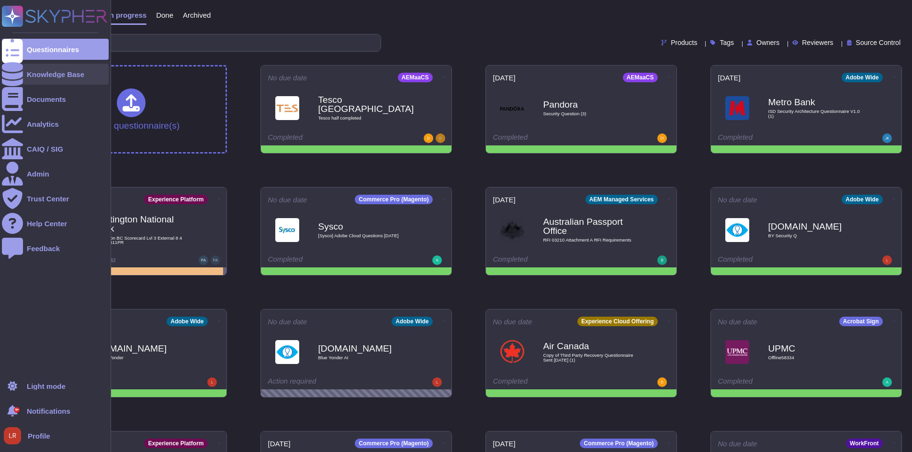
click at [11, 76] on icon at bounding box center [12, 74] width 21 height 24
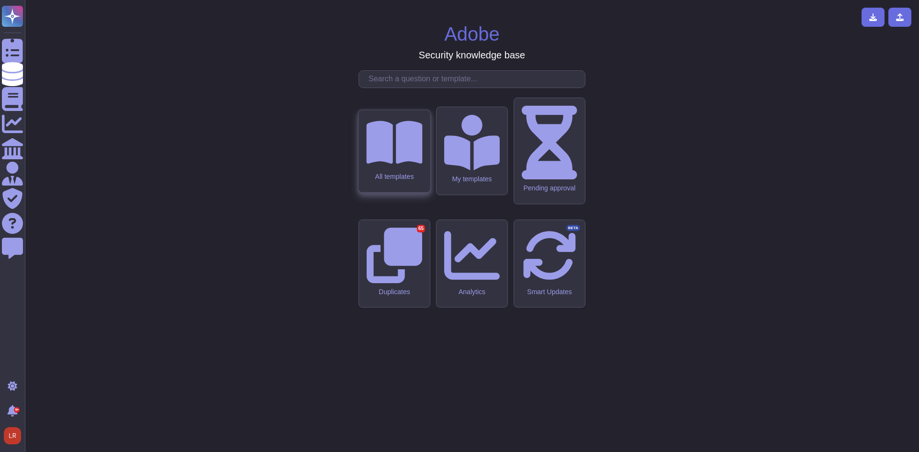
click at [416, 192] on div "All templates" at bounding box center [393, 151] width 71 height 82
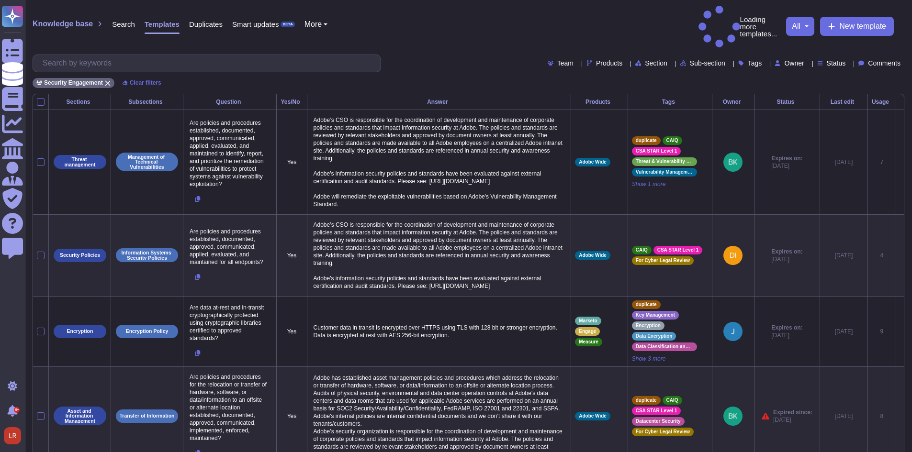
click at [805, 22] on button "all" at bounding box center [799, 26] width 17 height 8
click at [466, 55] on div "Team Products Section Sub-section Tags Owner Status Comments" at bounding box center [468, 64] width 871 height 18
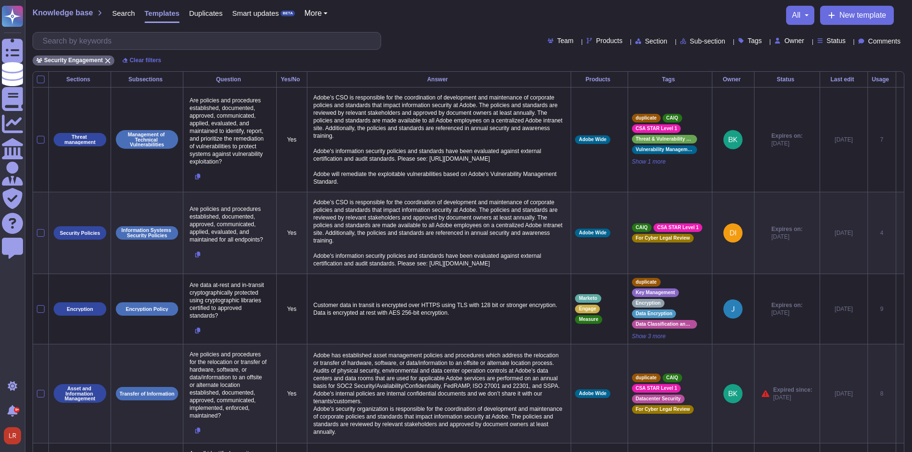
click at [626, 42] on icon at bounding box center [626, 42] width 0 height 0
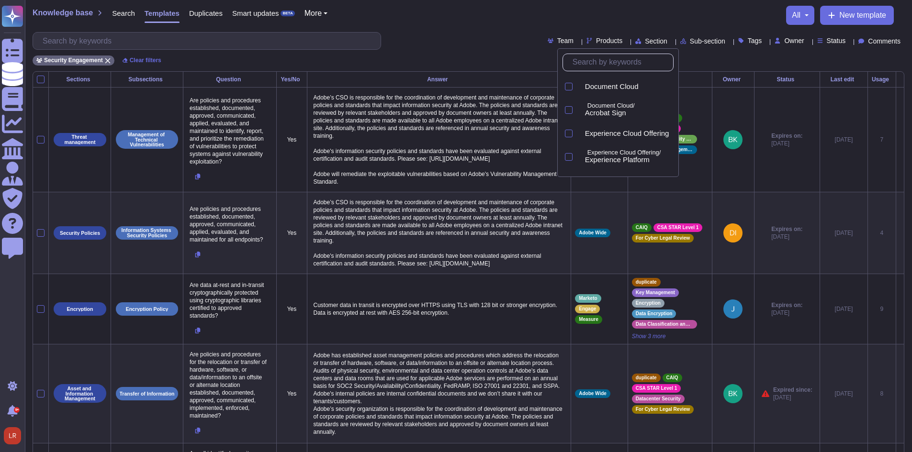
click at [605, 62] on input "text" at bounding box center [619, 62] width 105 height 17
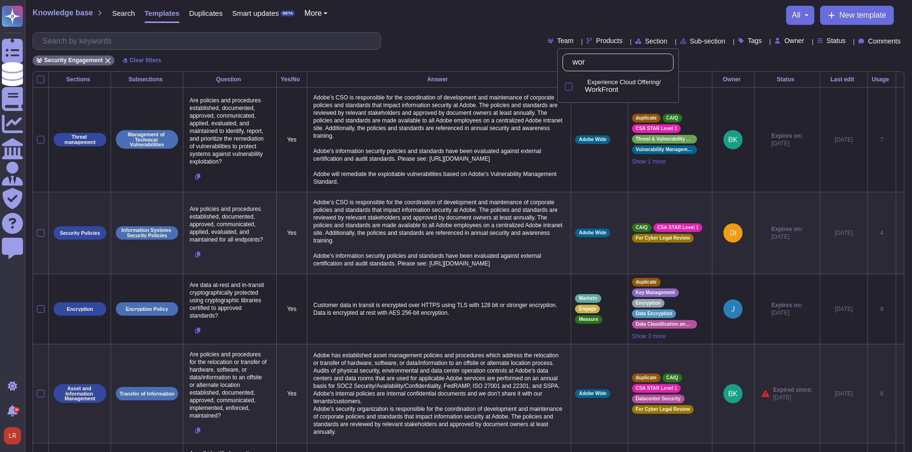
type input "work"
click at [618, 88] on span "WorkFront" at bounding box center [601, 89] width 33 height 9
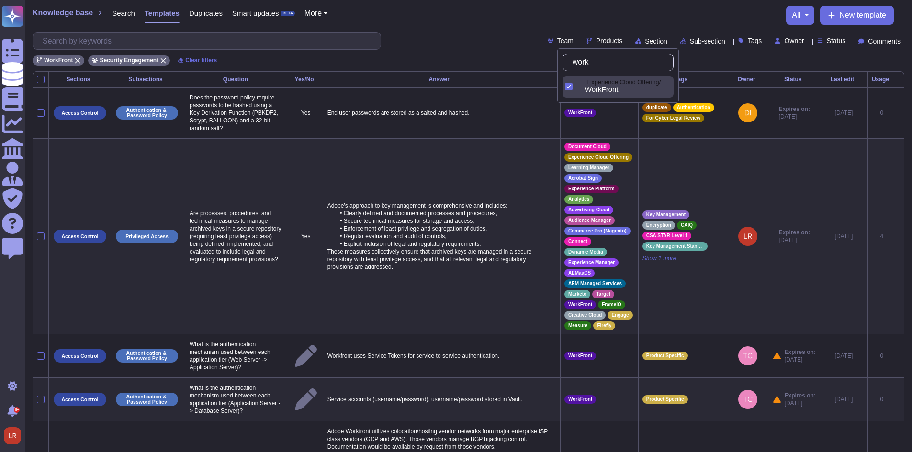
click at [645, 43] on span "Section" at bounding box center [656, 41] width 22 height 7
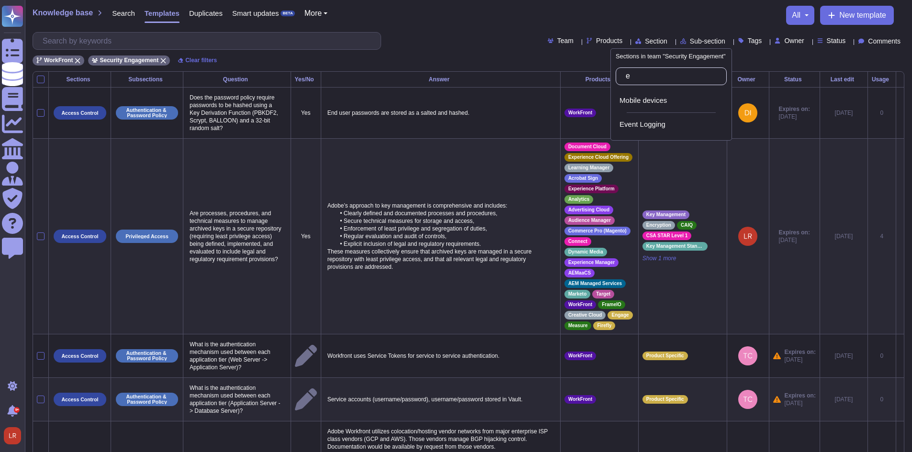
type input "ev"
click at [660, 122] on span "Event Logging" at bounding box center [642, 124] width 46 height 9
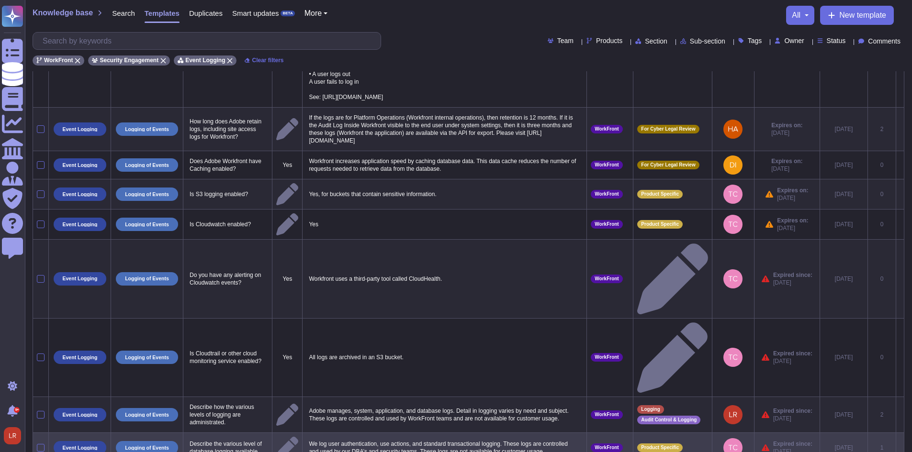
scroll to position [175, 0]
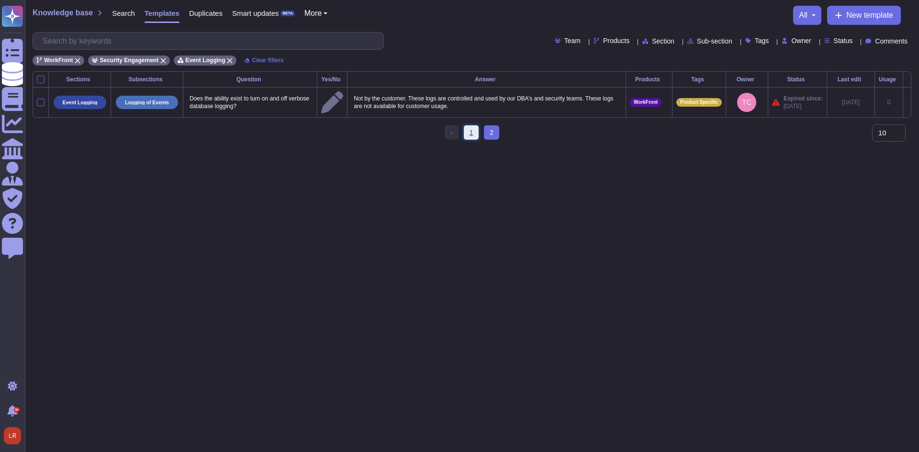
click at [474, 134] on link "1" at bounding box center [471, 132] width 15 height 14
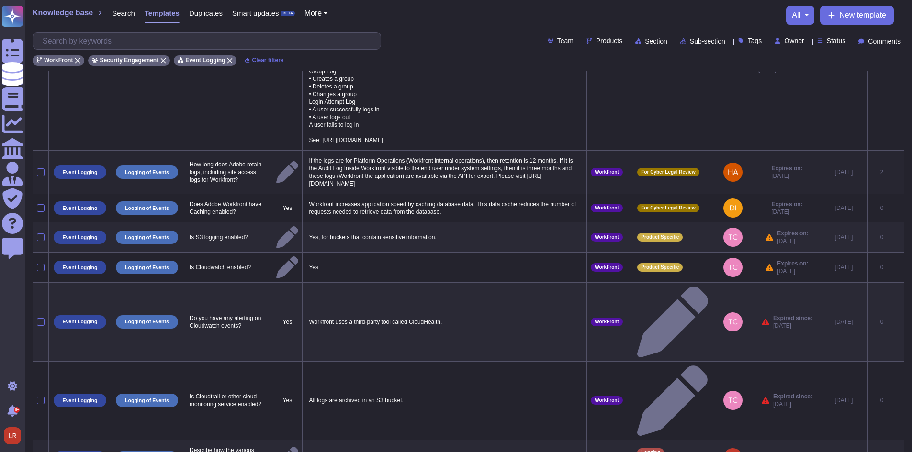
scroll to position [159, 0]
